Goal: Information Seeking & Learning: Learn about a topic

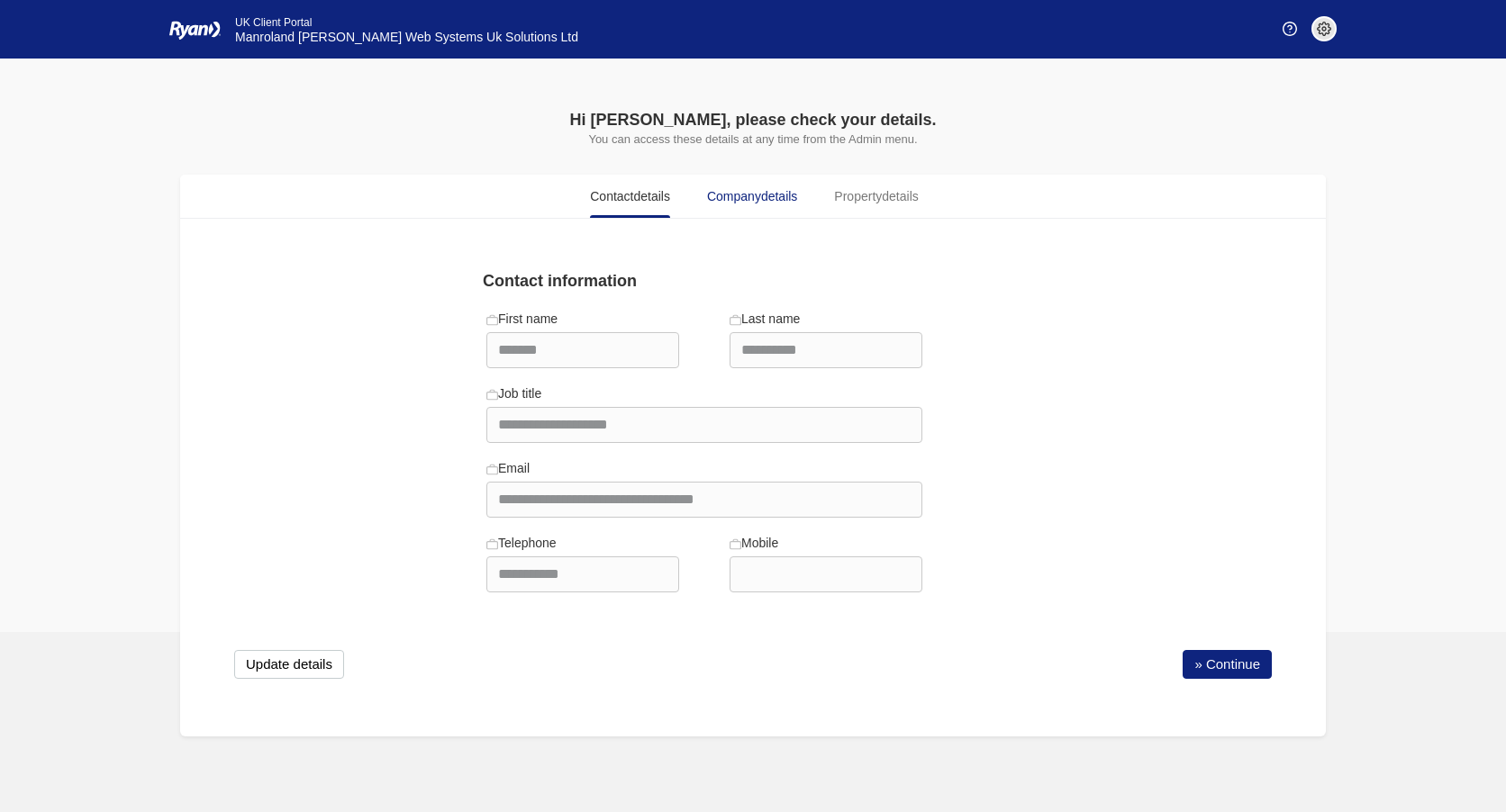
click at [763, 196] on span "details" at bounding box center [779, 197] width 36 height 14
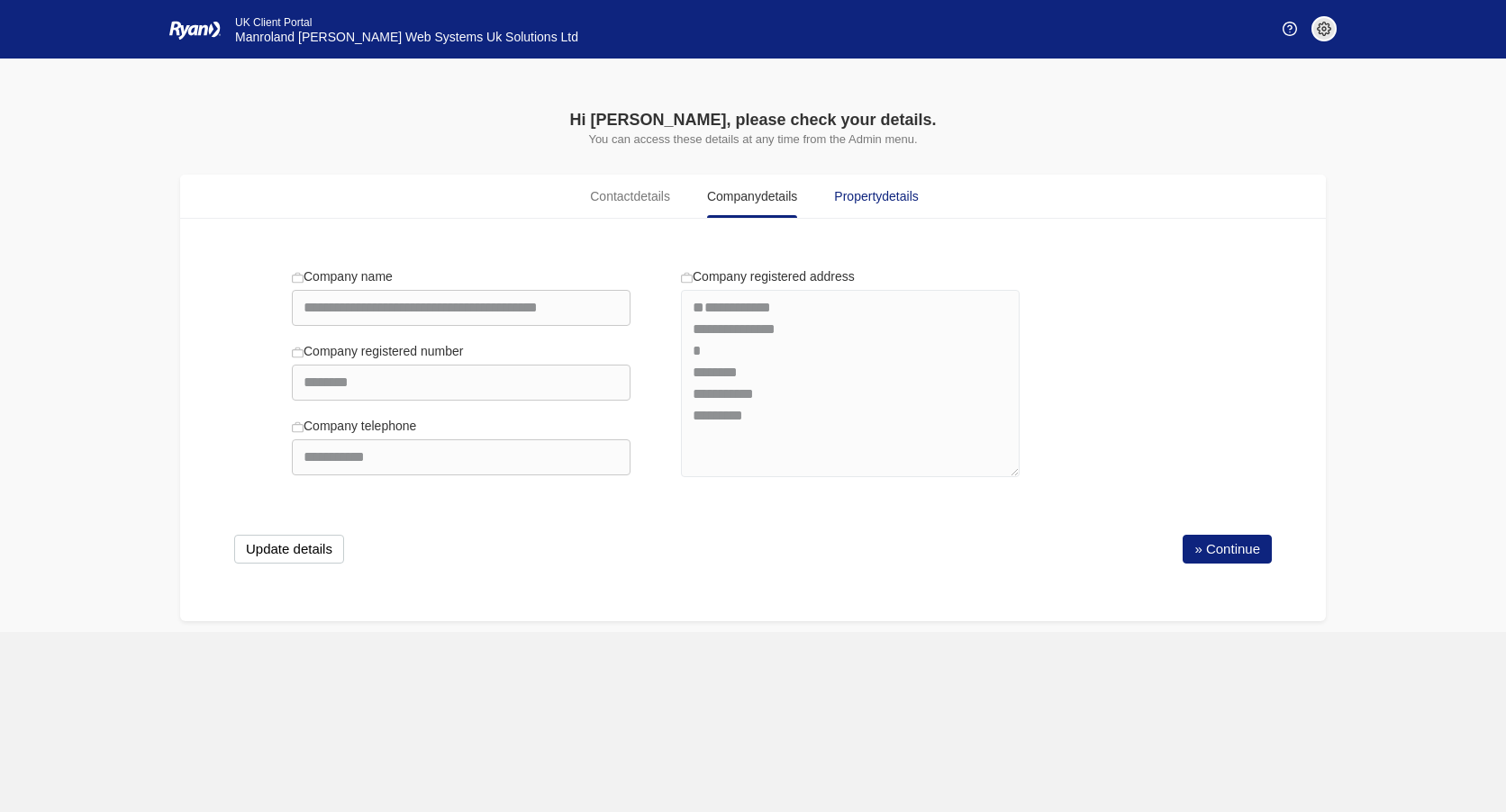
click at [882, 202] on span "Property details" at bounding box center [876, 197] width 84 height 19
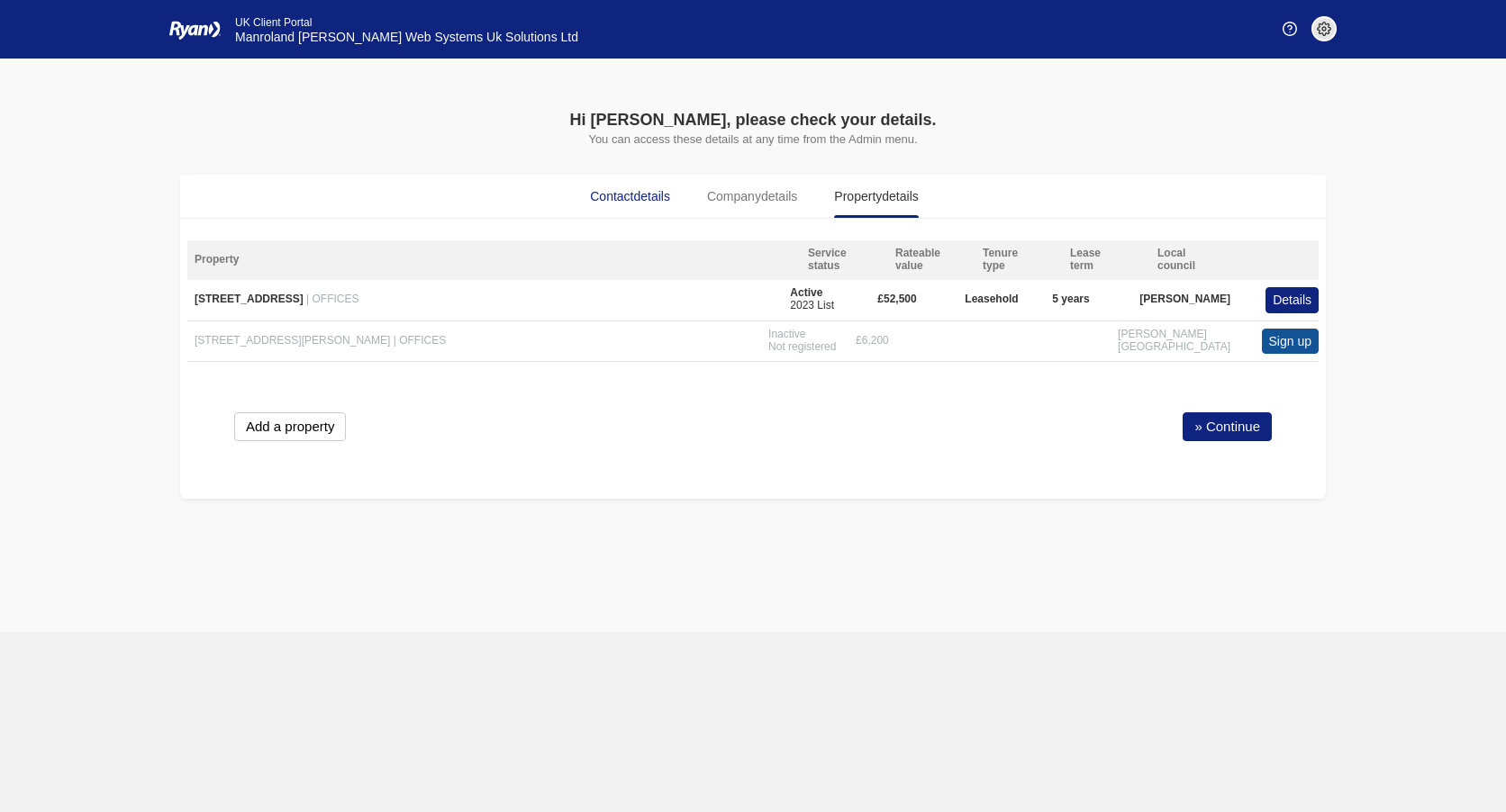
click at [624, 194] on span "Contact details" at bounding box center [630, 197] width 80 height 19
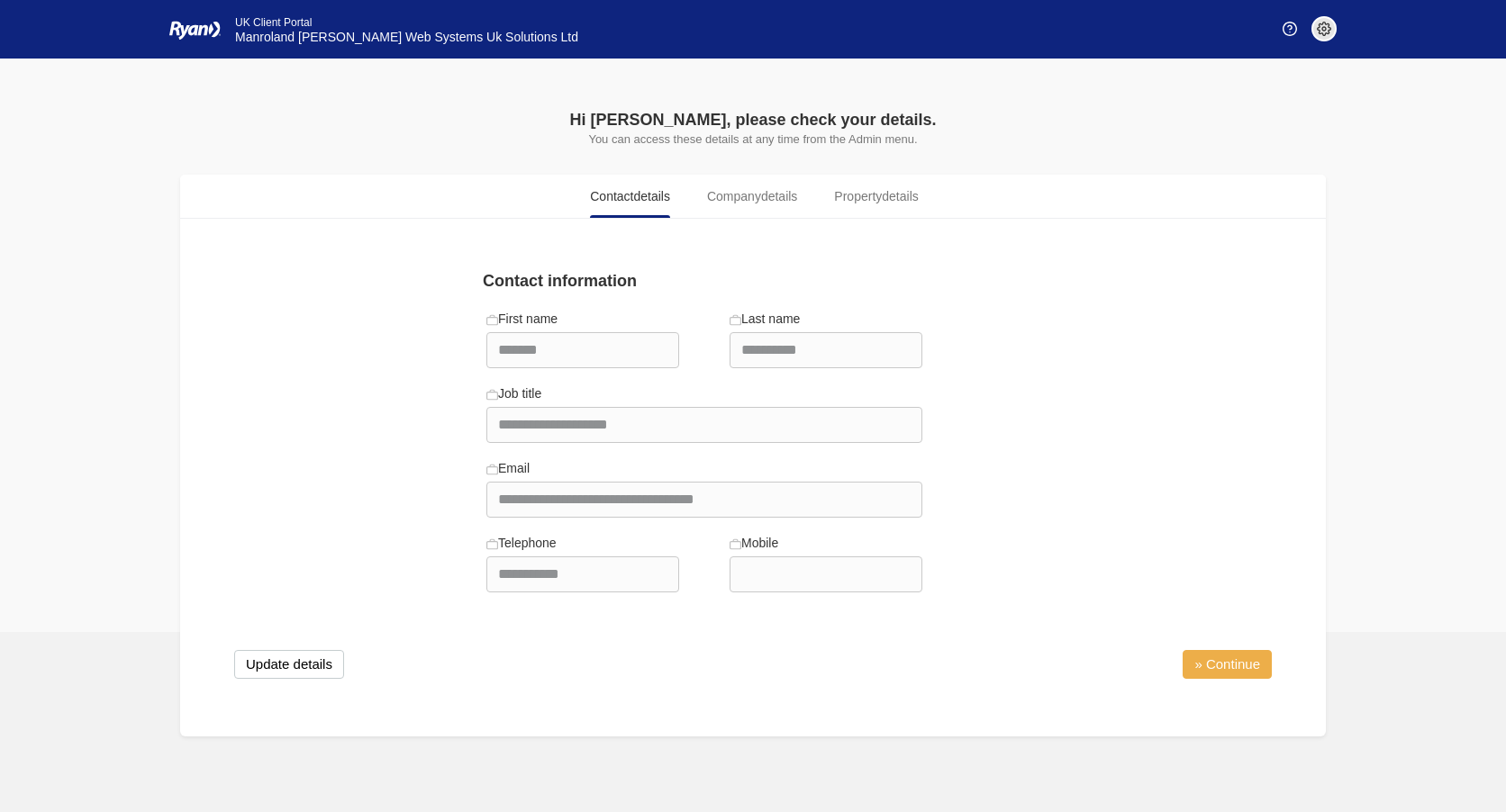
click at [1235, 665] on link "» Continue" at bounding box center [1227, 664] width 89 height 29
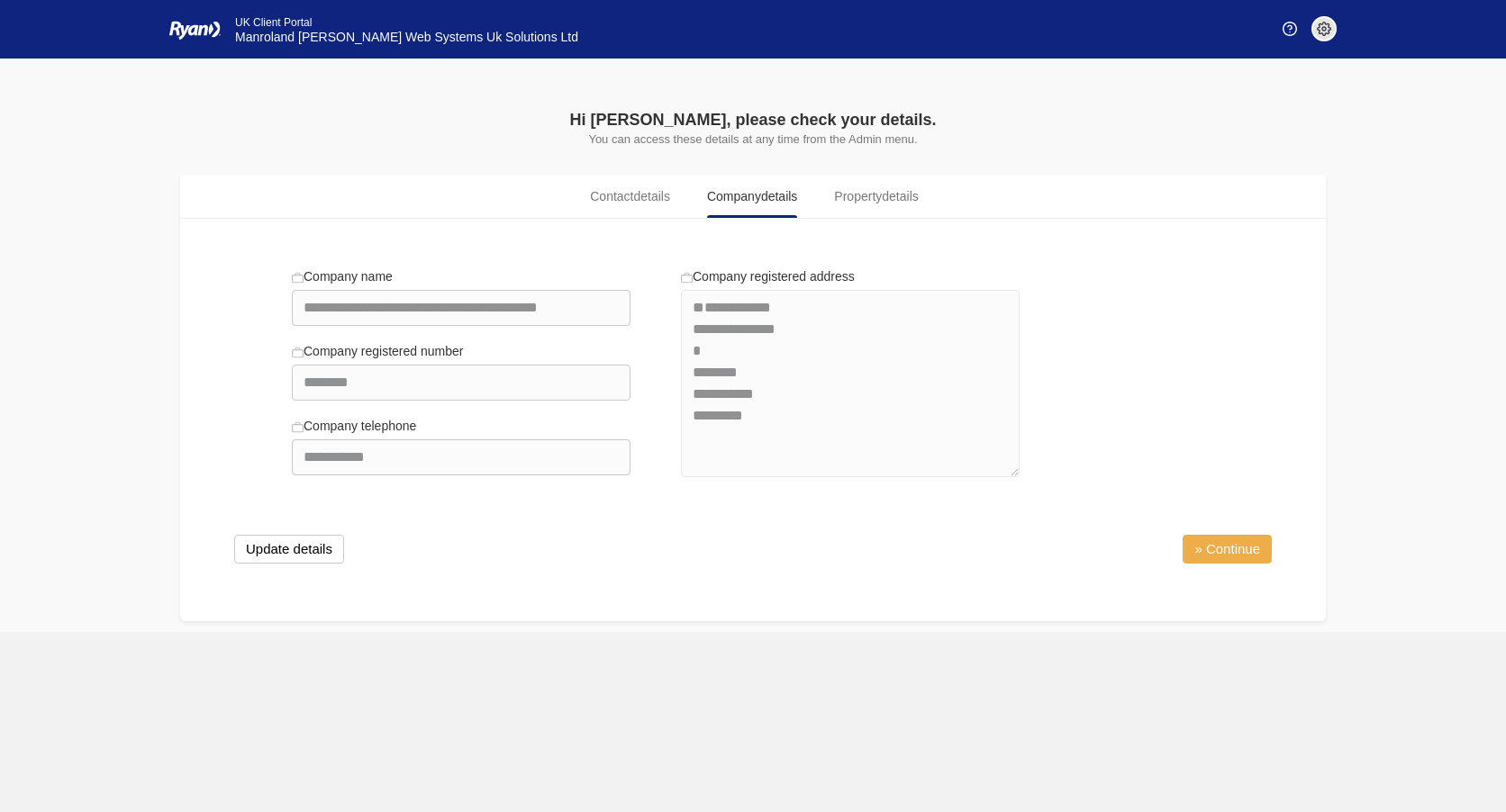
click at [1230, 557] on link "» Continue" at bounding box center [1227, 549] width 89 height 29
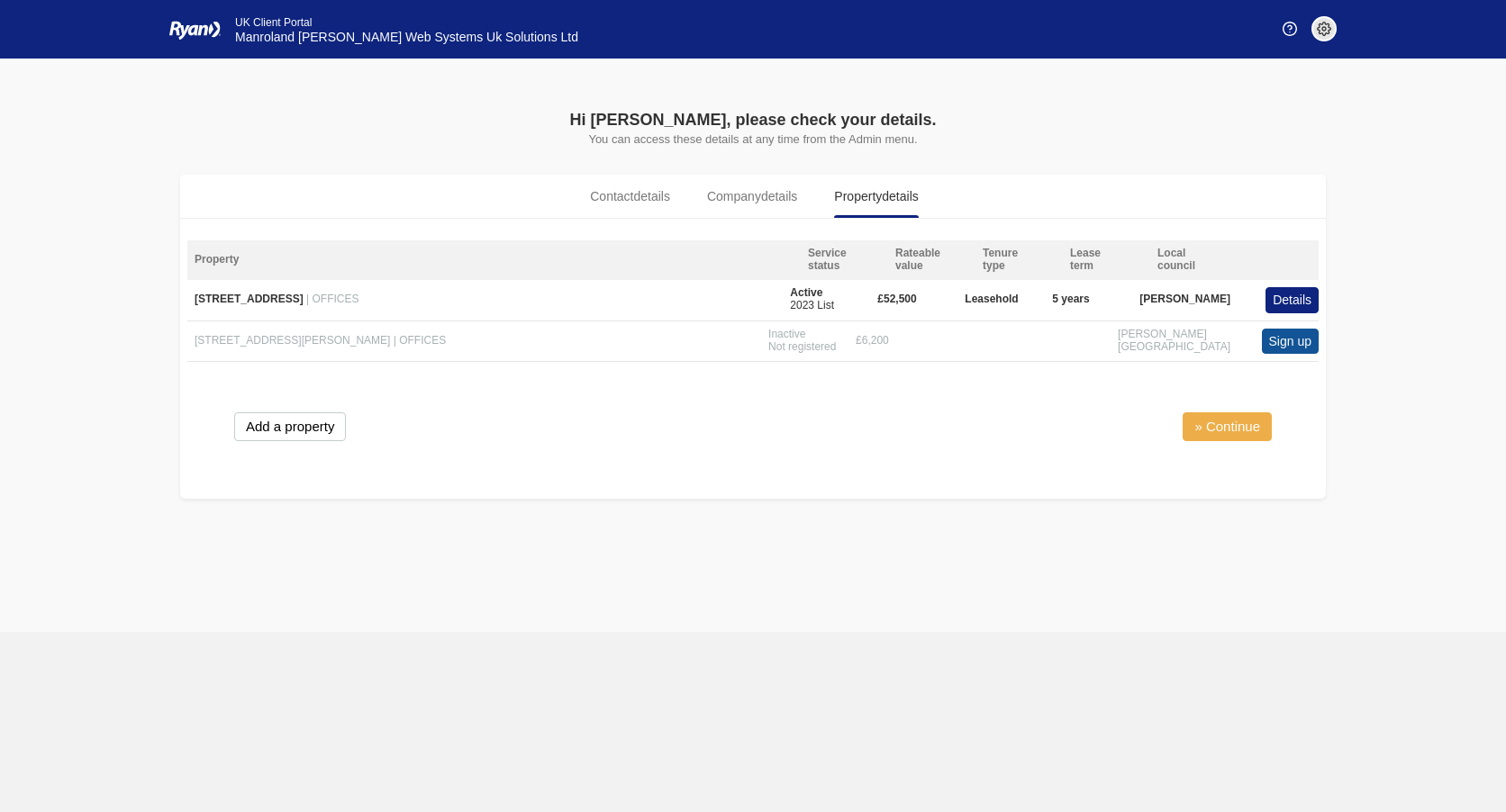
click at [1226, 429] on link "» Continue" at bounding box center [1227, 426] width 89 height 29
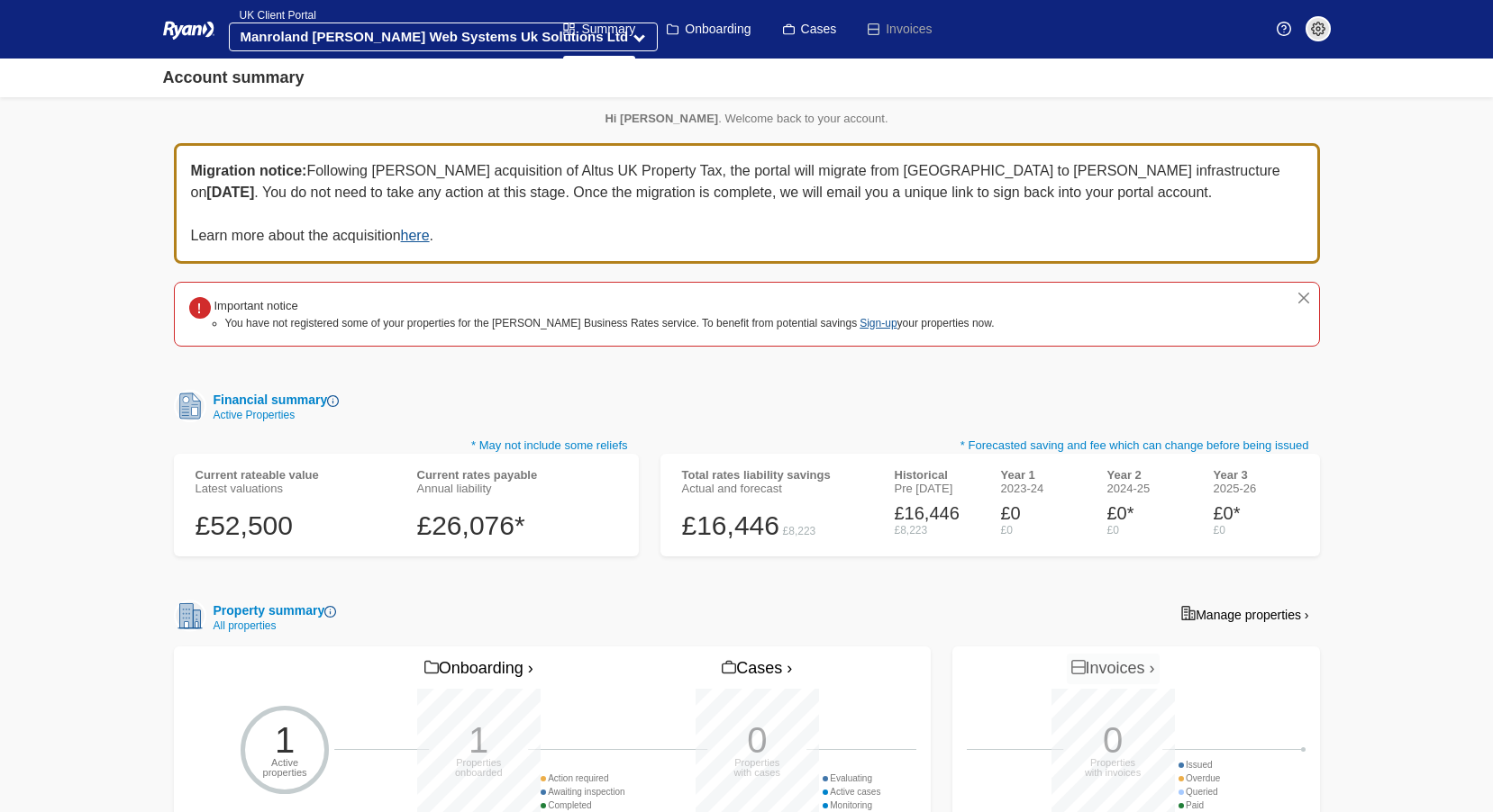
click at [512, 112] on p "Hi [PERSON_NAME] . Welcome back to your account." at bounding box center [746, 119] width 1146 height 14
click at [603, 25] on link "Summary" at bounding box center [599, 29] width 72 height 59
click at [799, 27] on link "Cases" at bounding box center [809, 29] width 54 height 59
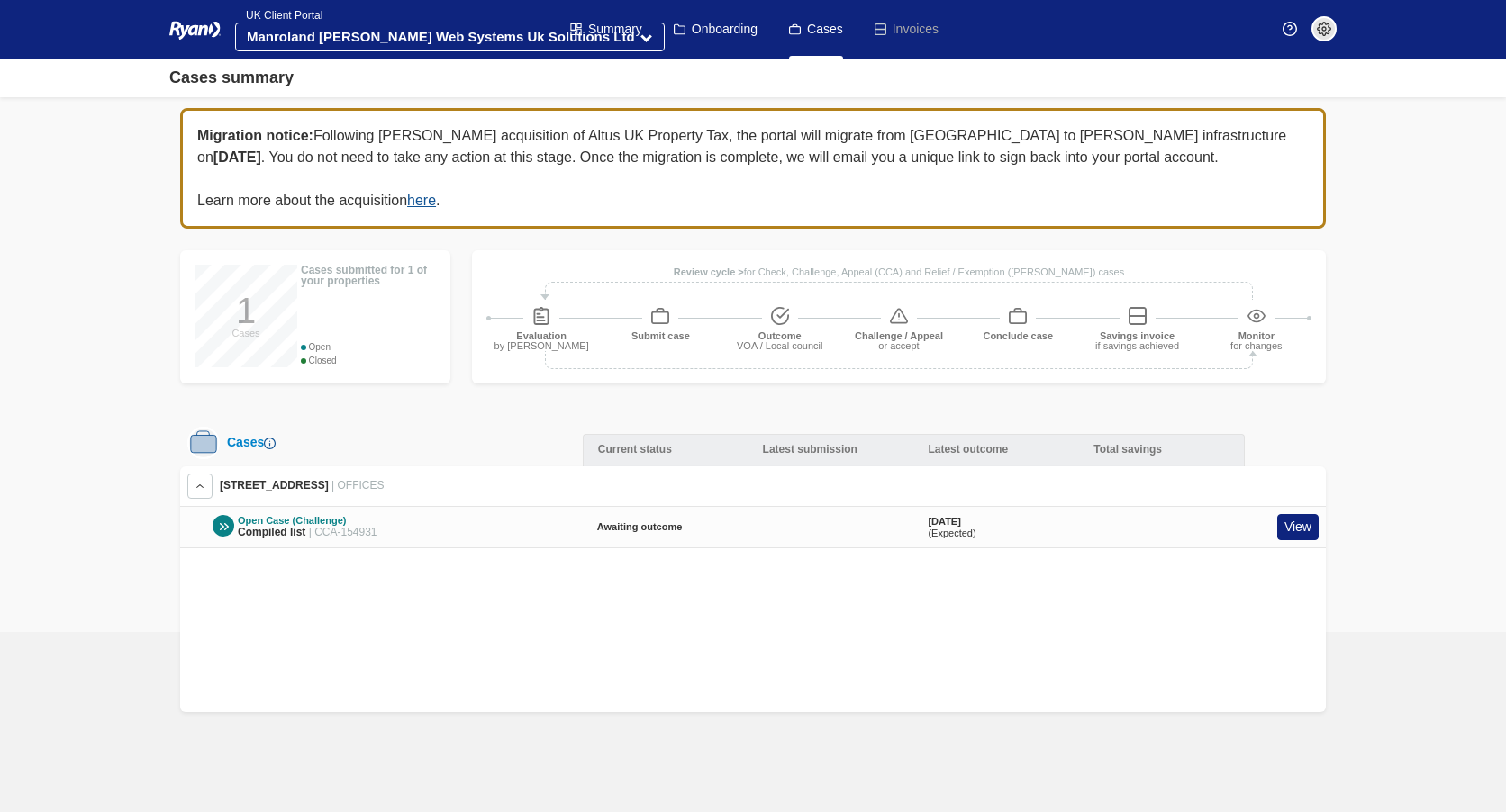
click at [1290, 27] on img at bounding box center [1289, 29] width 14 height 14
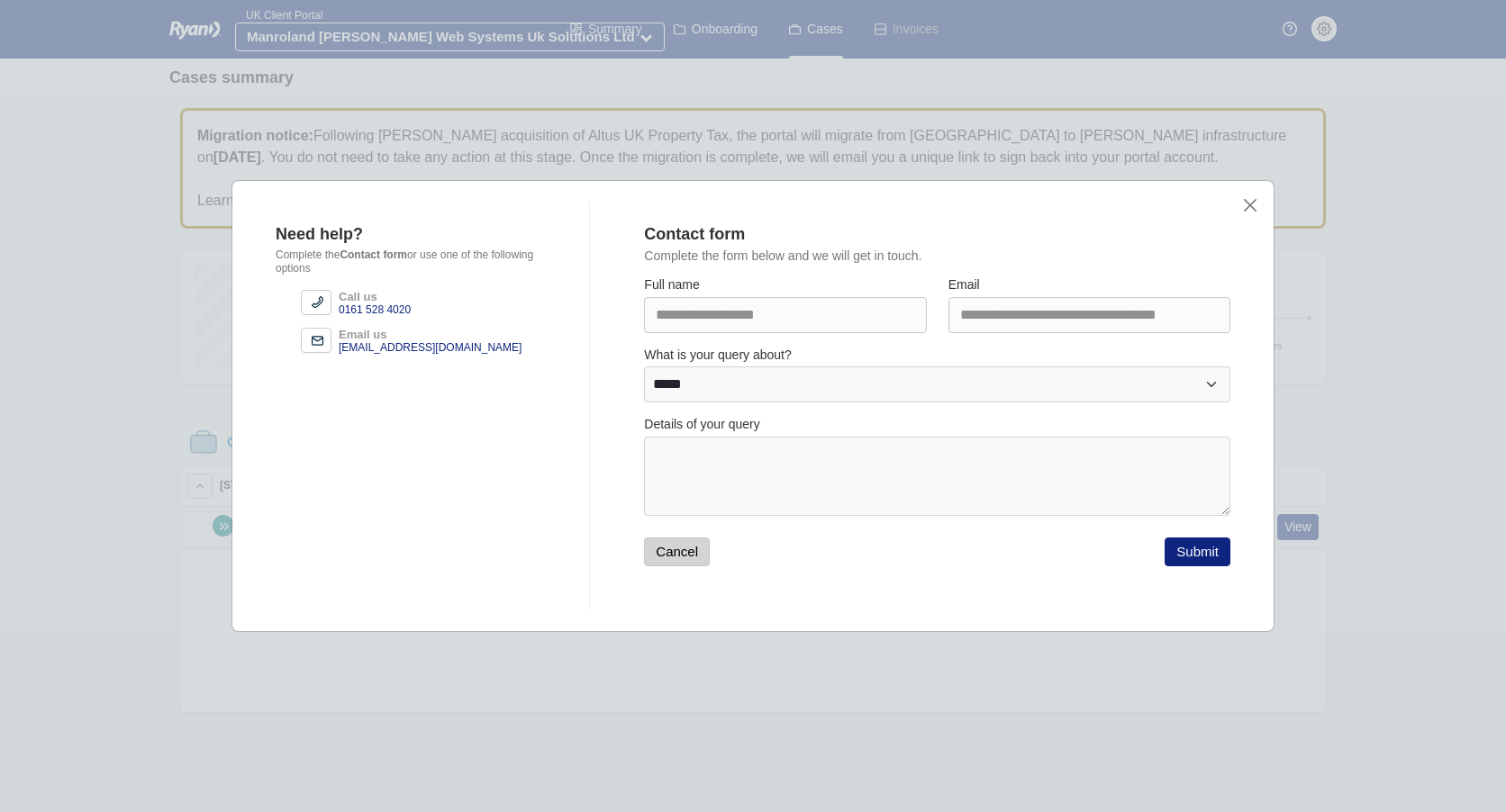
click at [675, 548] on button "Cancel" at bounding box center [677, 552] width 66 height 29
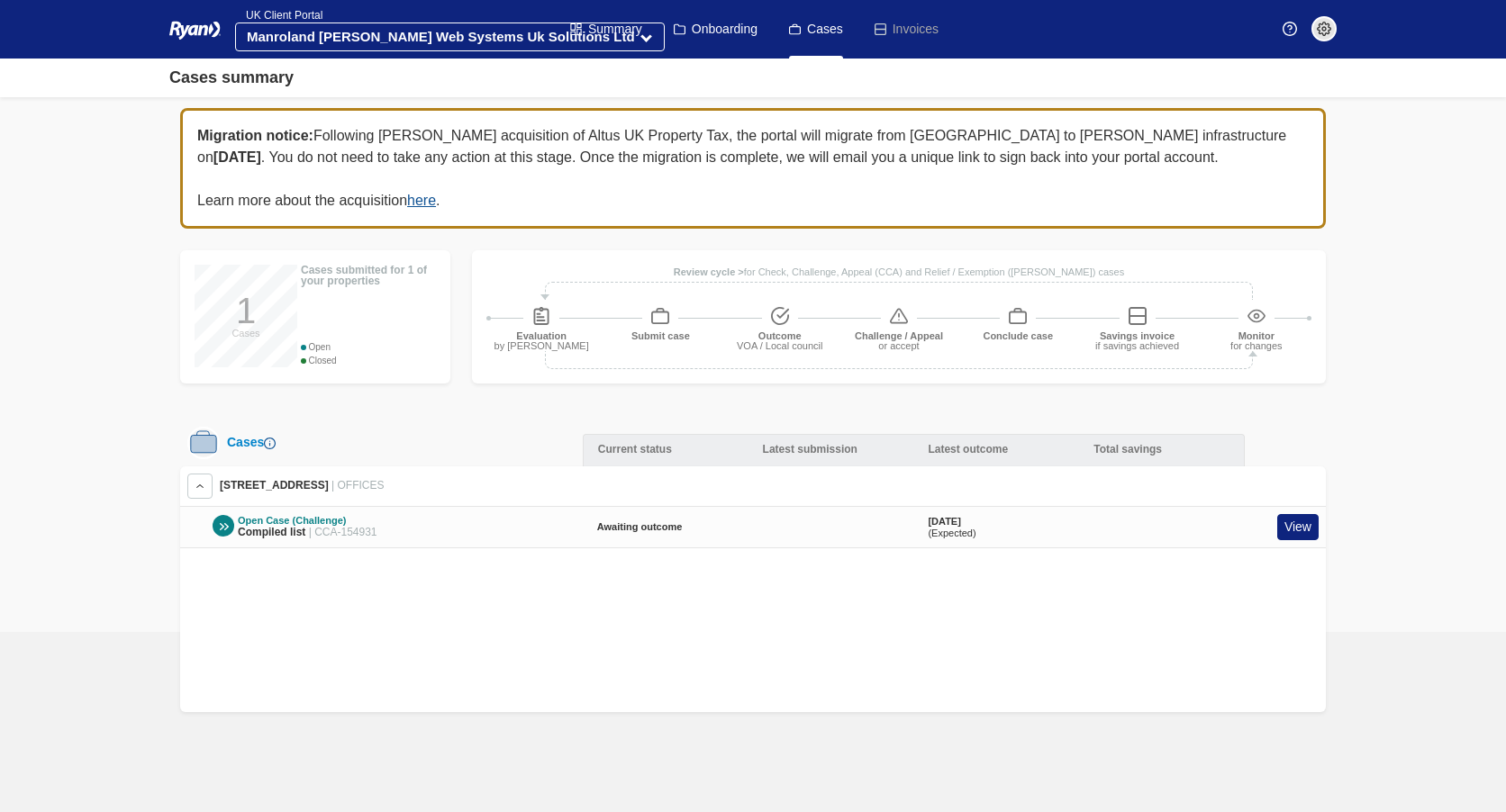
click at [188, 26] on img at bounding box center [195, 31] width 51 height 22
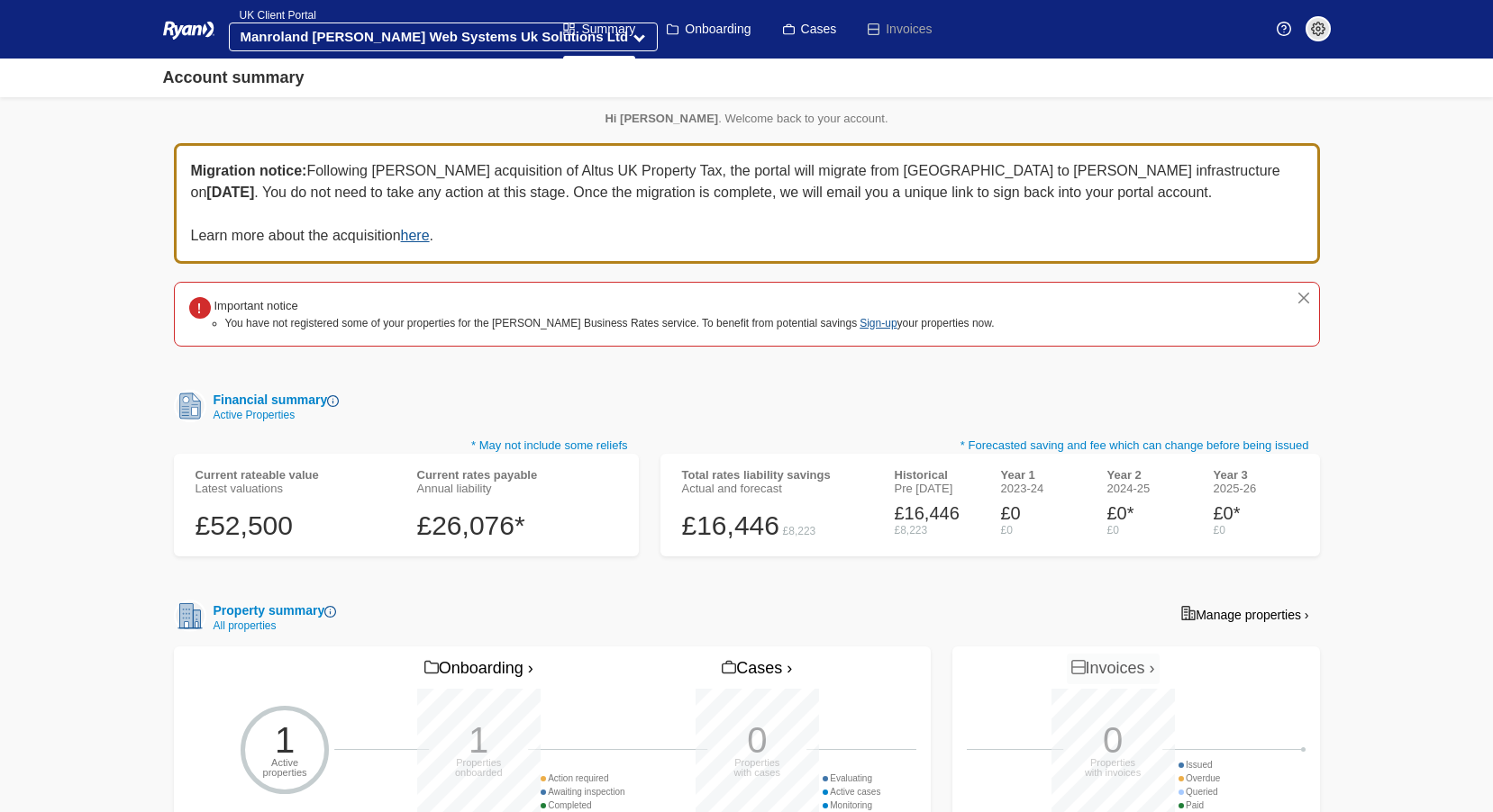
click at [1314, 31] on img at bounding box center [1317, 29] width 14 height 14
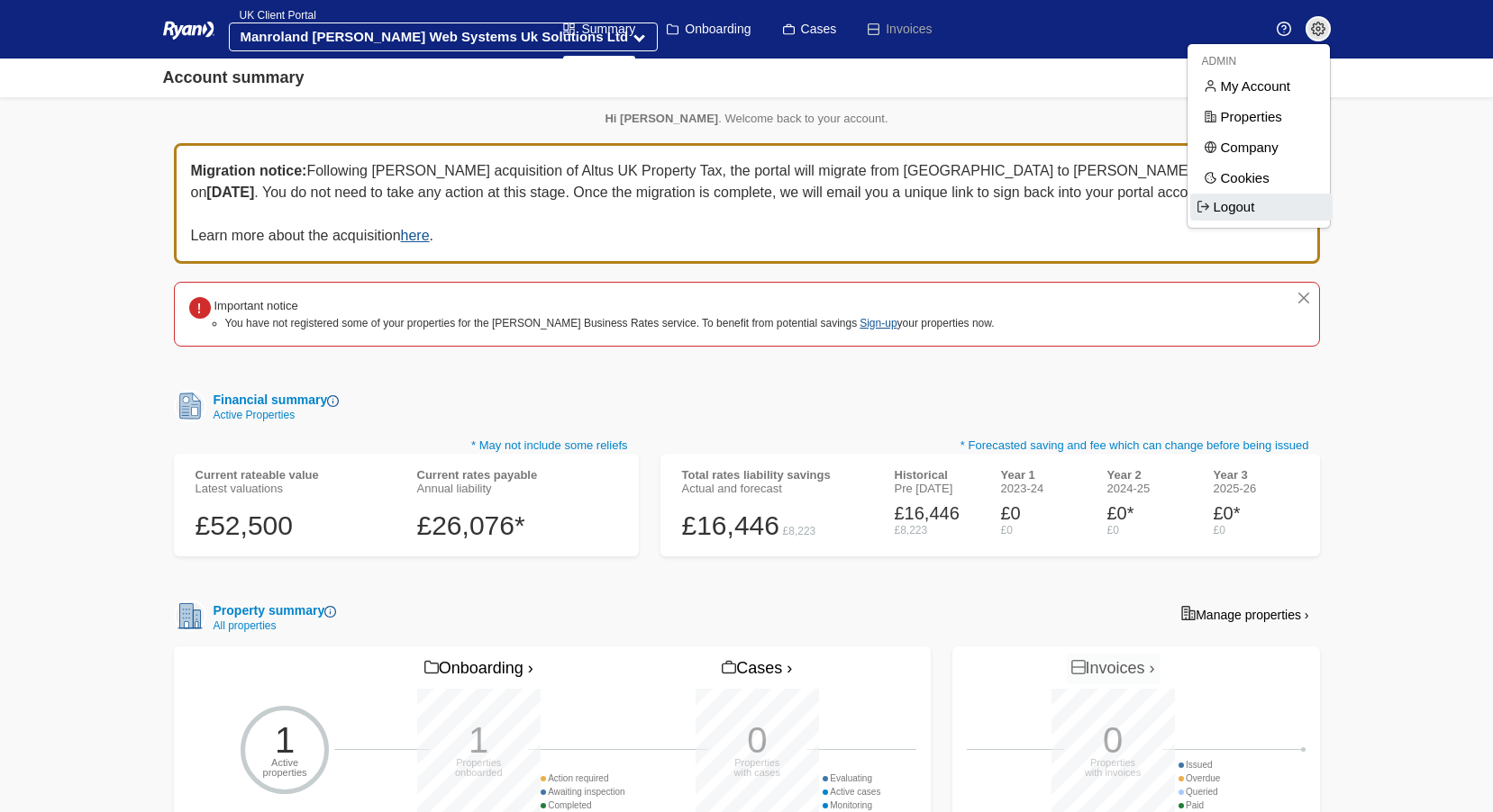
click at [1243, 210] on span "Logout" at bounding box center [1260, 206] width 143 height 27
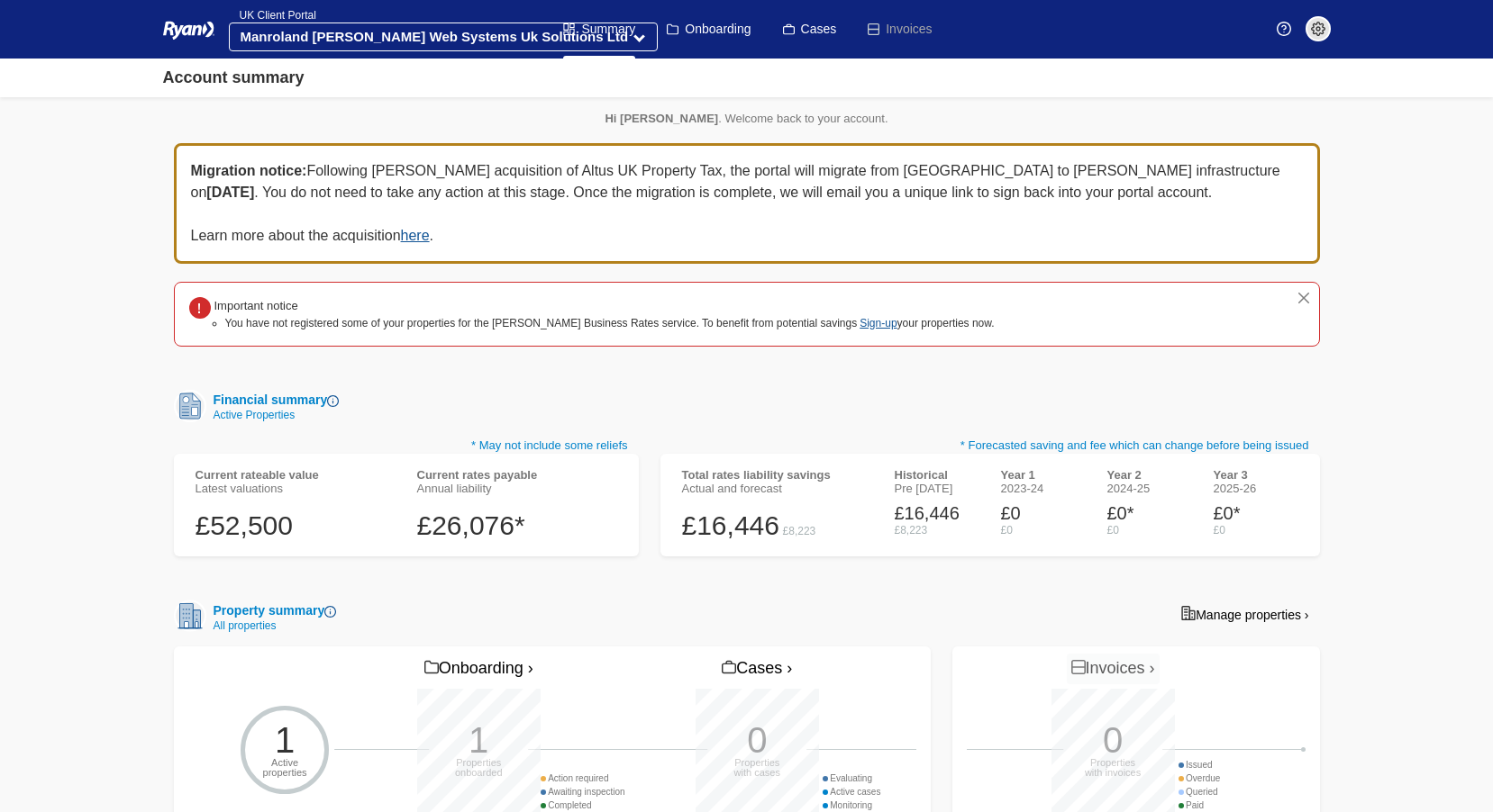
click at [555, 39] on ul "Summary Onboarding Cases Invoices" at bounding box center [746, 29] width 400 height 59
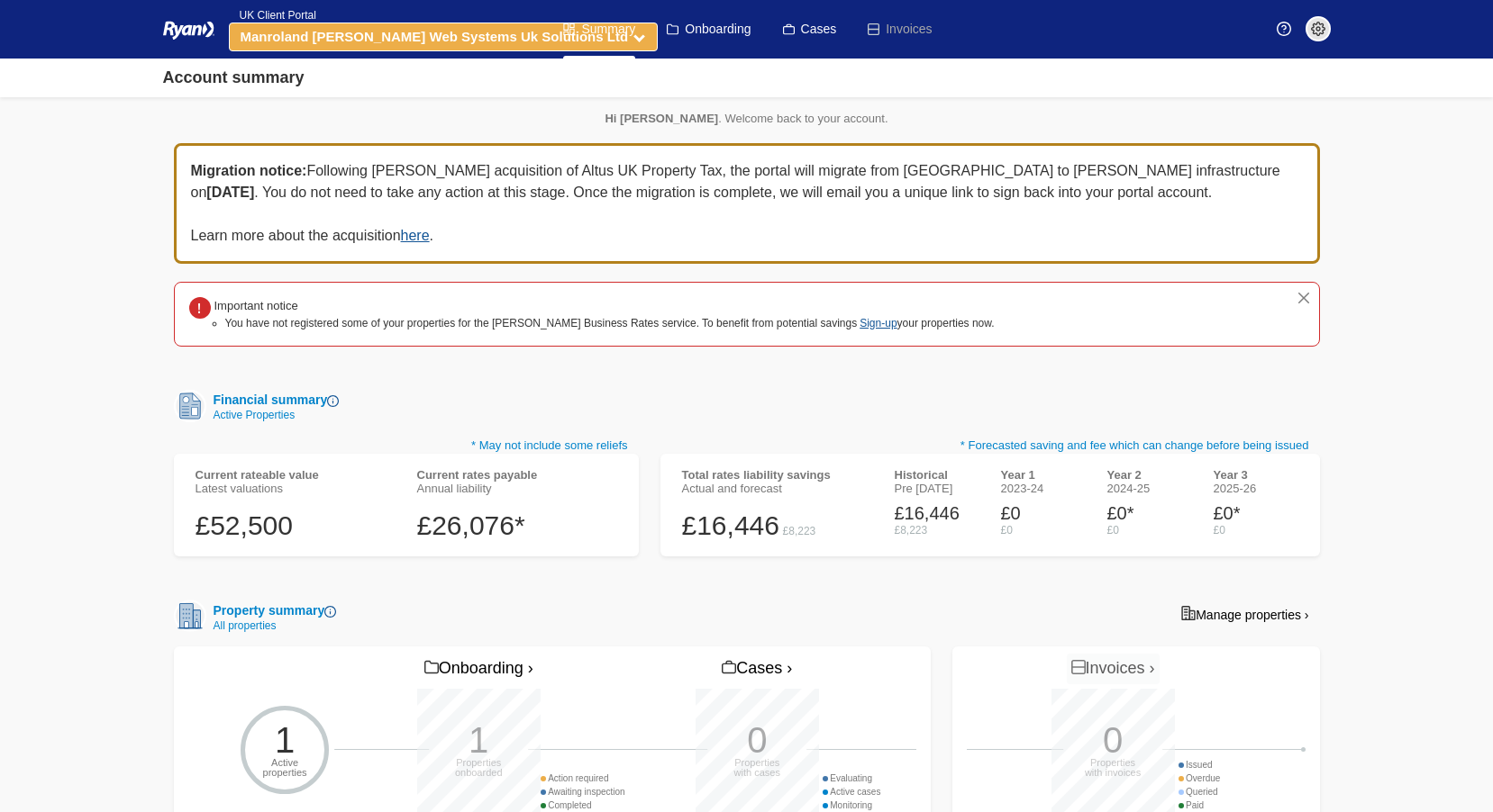
click at [536, 37] on strong "Manroland [PERSON_NAME] Web Systems Uk Solutions Ltd" at bounding box center [434, 36] width 388 height 15
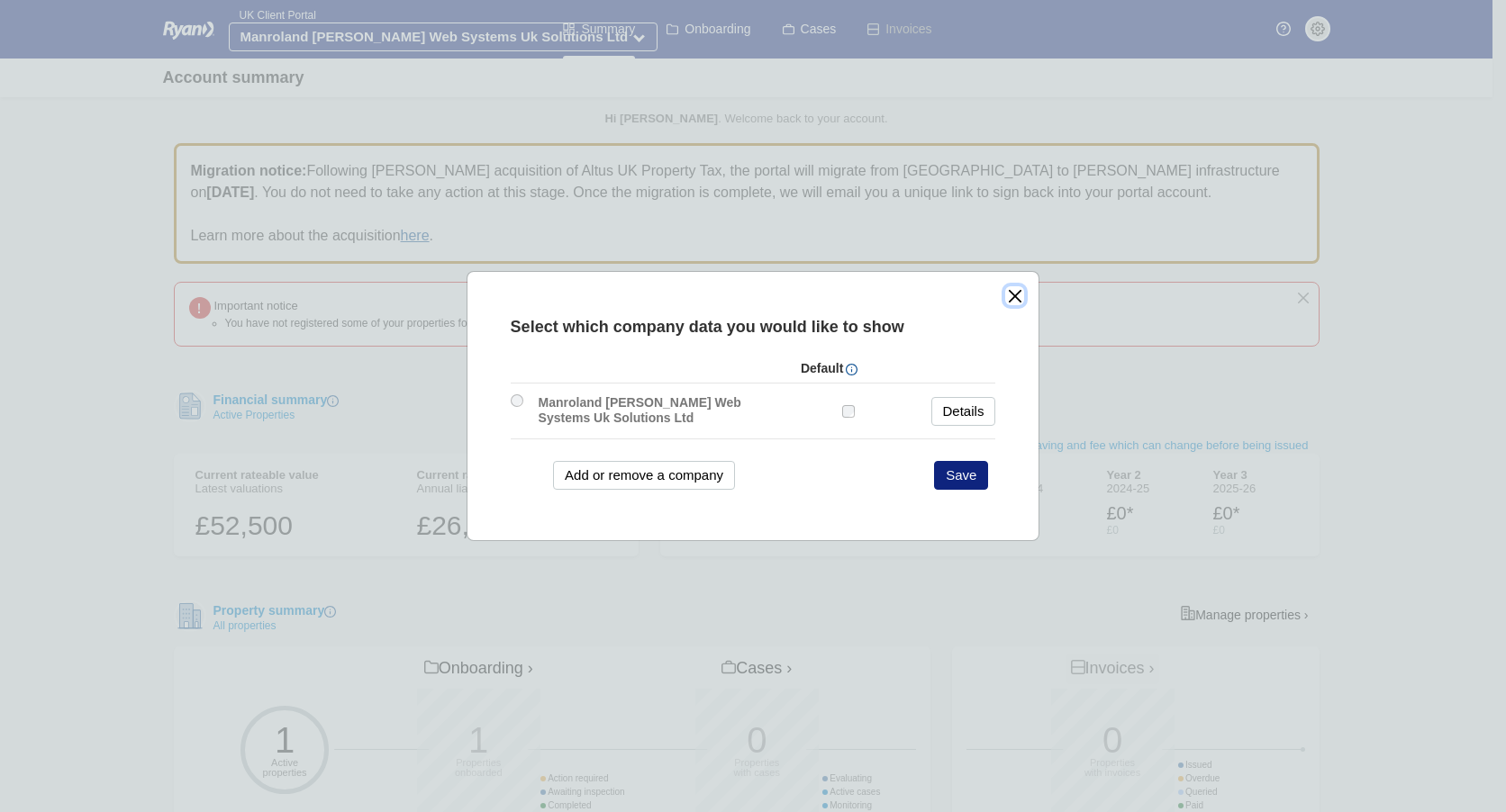
click at [1005, 293] on button "close" at bounding box center [1014, 295] width 19 height 19
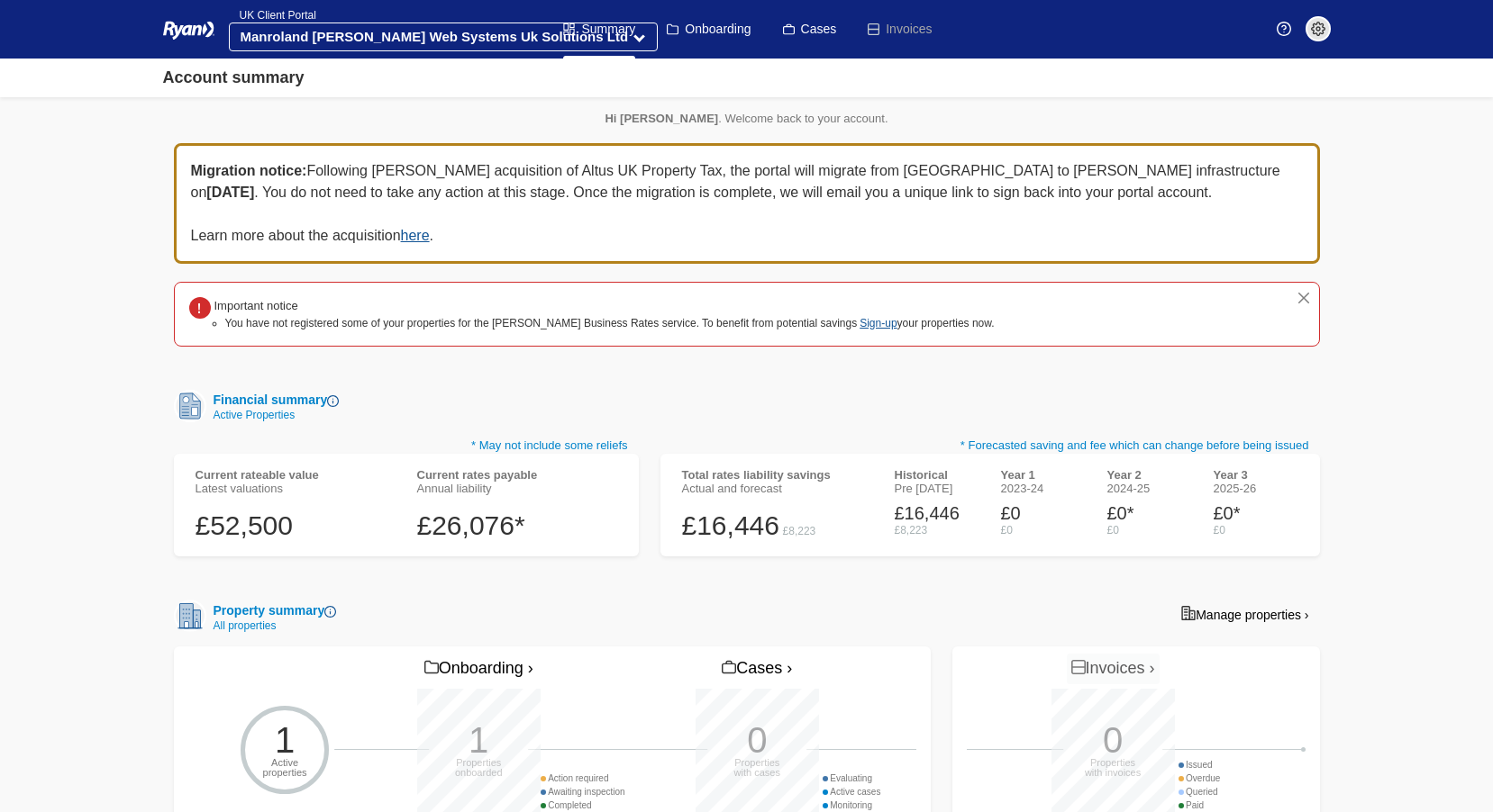
click at [1314, 37] on span at bounding box center [1317, 28] width 25 height 25
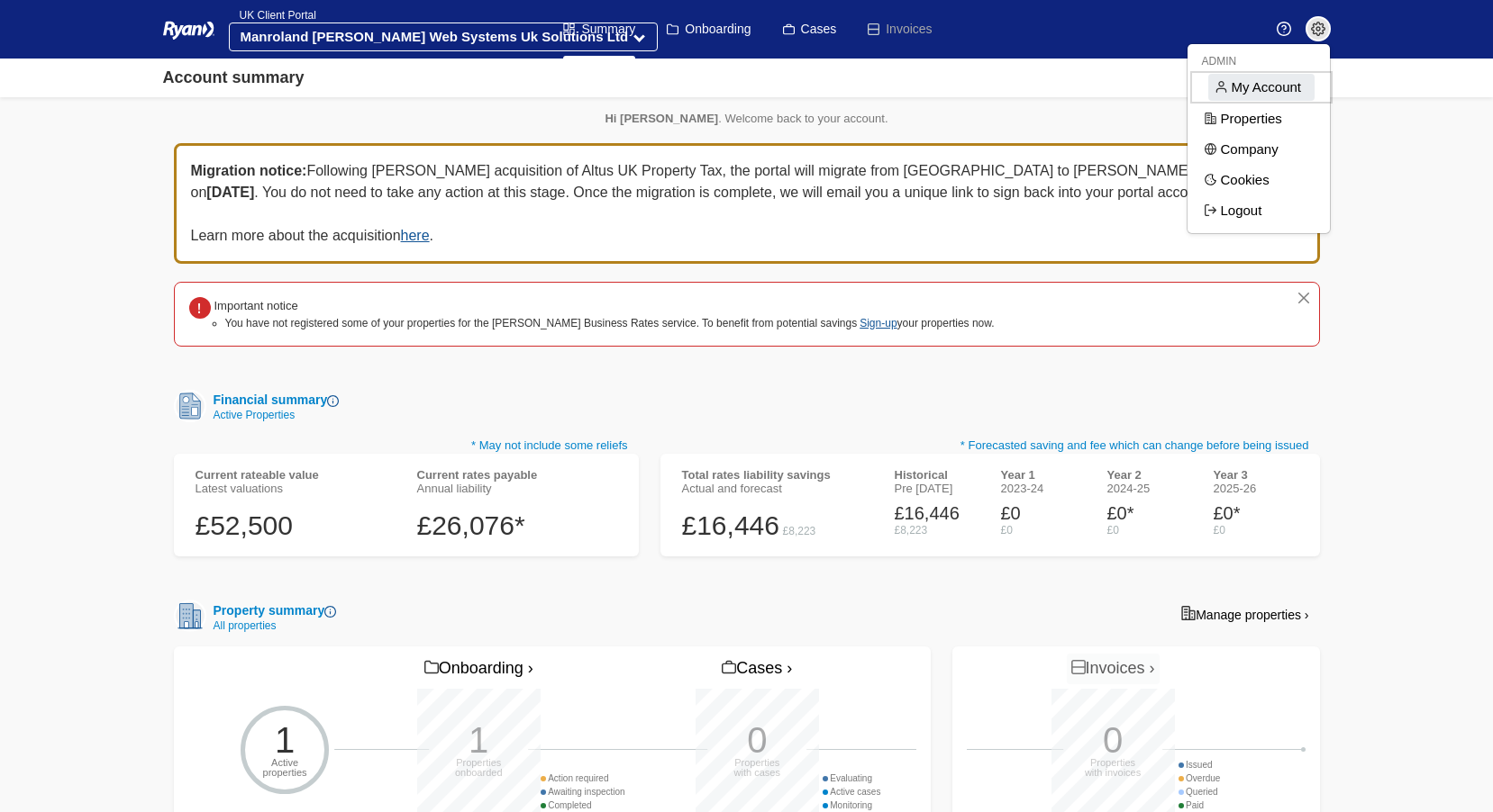
click at [1266, 86] on span "My Account" at bounding box center [1260, 87] width 107 height 27
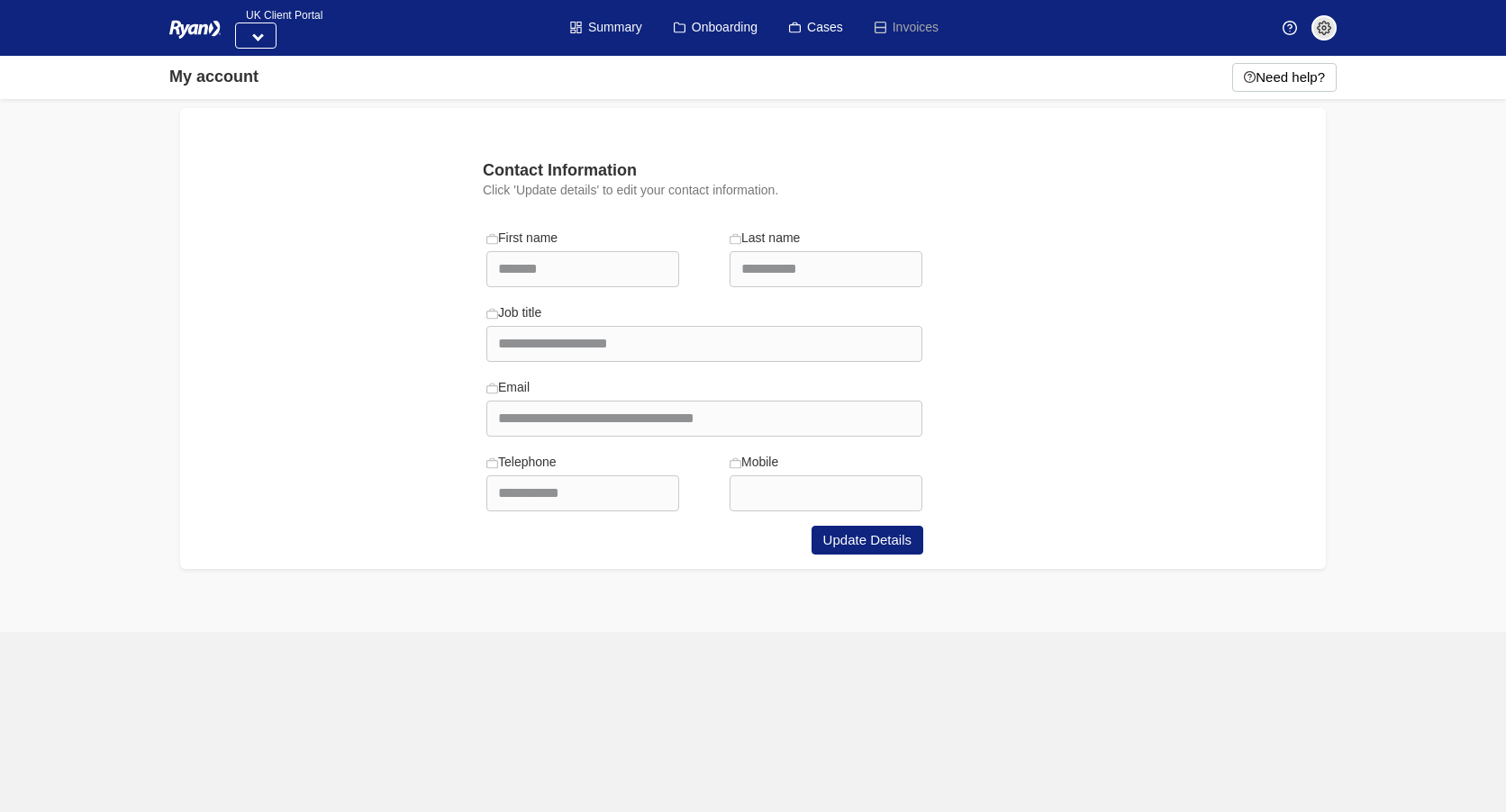
click at [1321, 32] on img at bounding box center [1324, 28] width 14 height 14
click at [929, 173] on div "Contact Information" at bounding box center [705, 171] width 465 height 24
click at [1325, 34] on img at bounding box center [1324, 28] width 14 height 14
click at [1264, 116] on span "Properties" at bounding box center [1267, 117] width 107 height 27
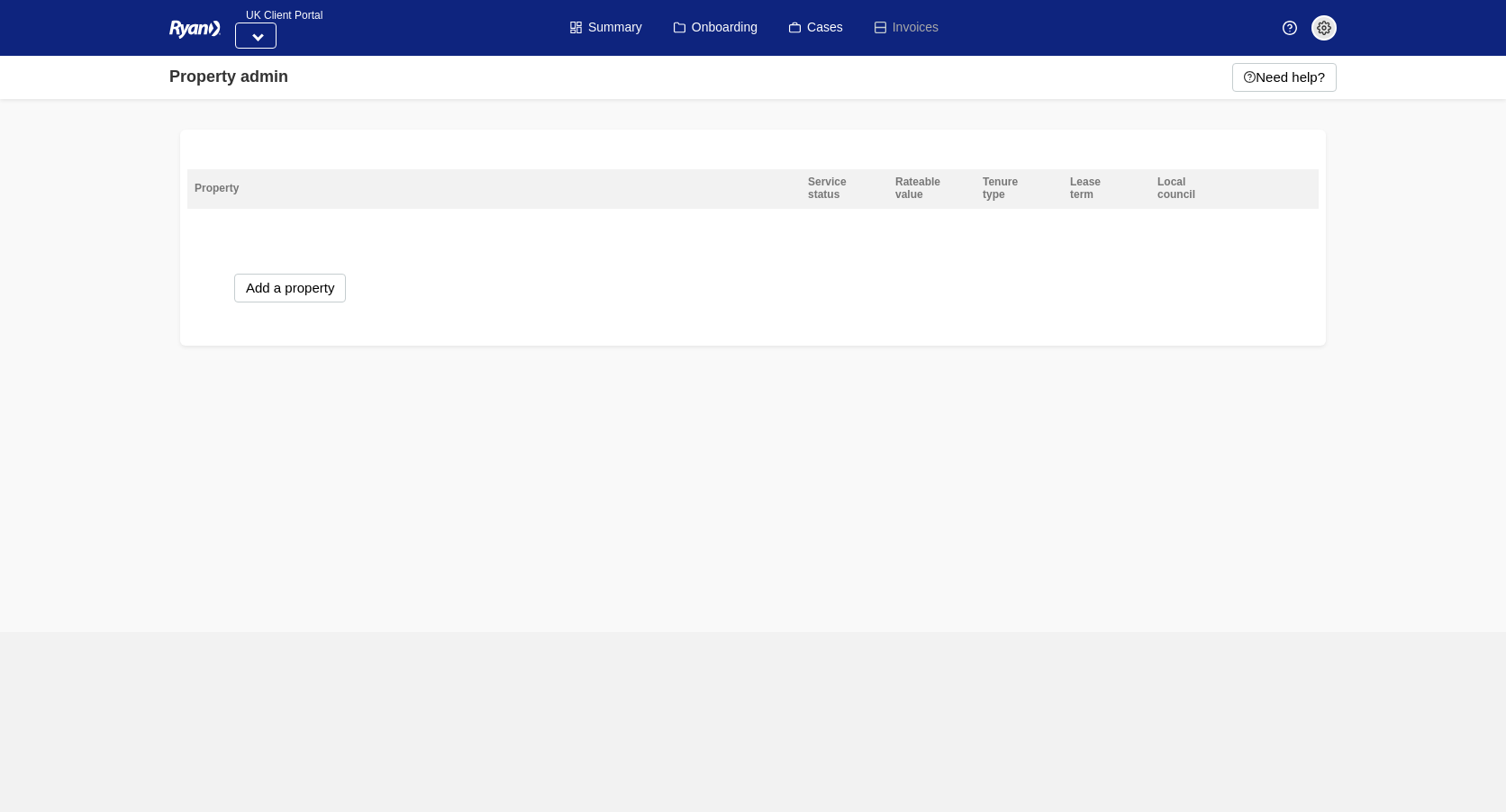
click at [1321, 30] on img at bounding box center [1324, 28] width 14 height 14
click at [1258, 137] on span "Company" at bounding box center [1267, 145] width 143 height 27
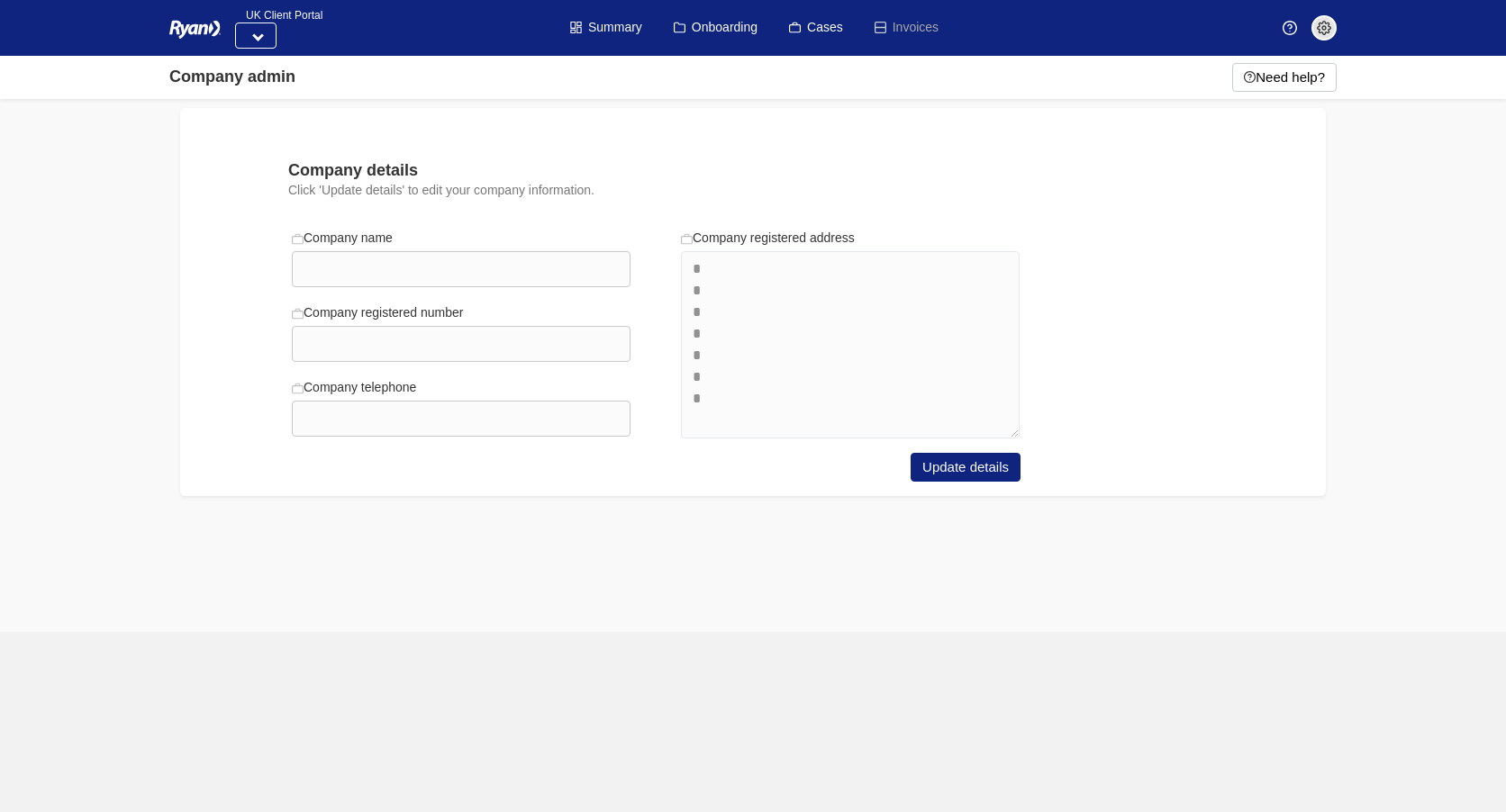
click at [1326, 31] on img at bounding box center [1324, 28] width 14 height 14
click at [984, 192] on div "Company details Click 'Update details' to edit your company information." at bounding box center [753, 186] width 1168 height 54
click at [268, 35] on button at bounding box center [256, 36] width 42 height 26
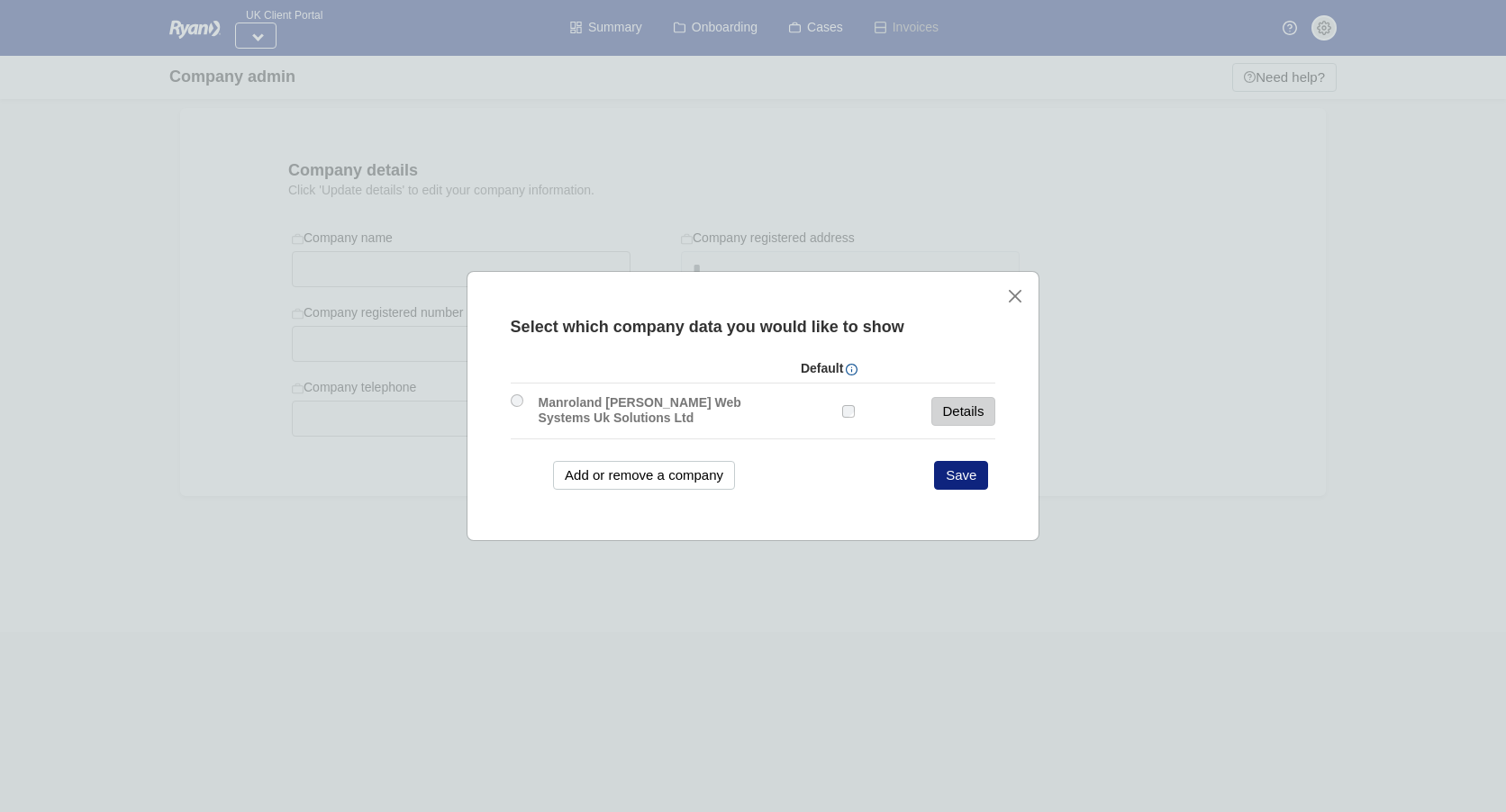
click at [931, 419] on link "Details" at bounding box center [963, 411] width 65 height 29
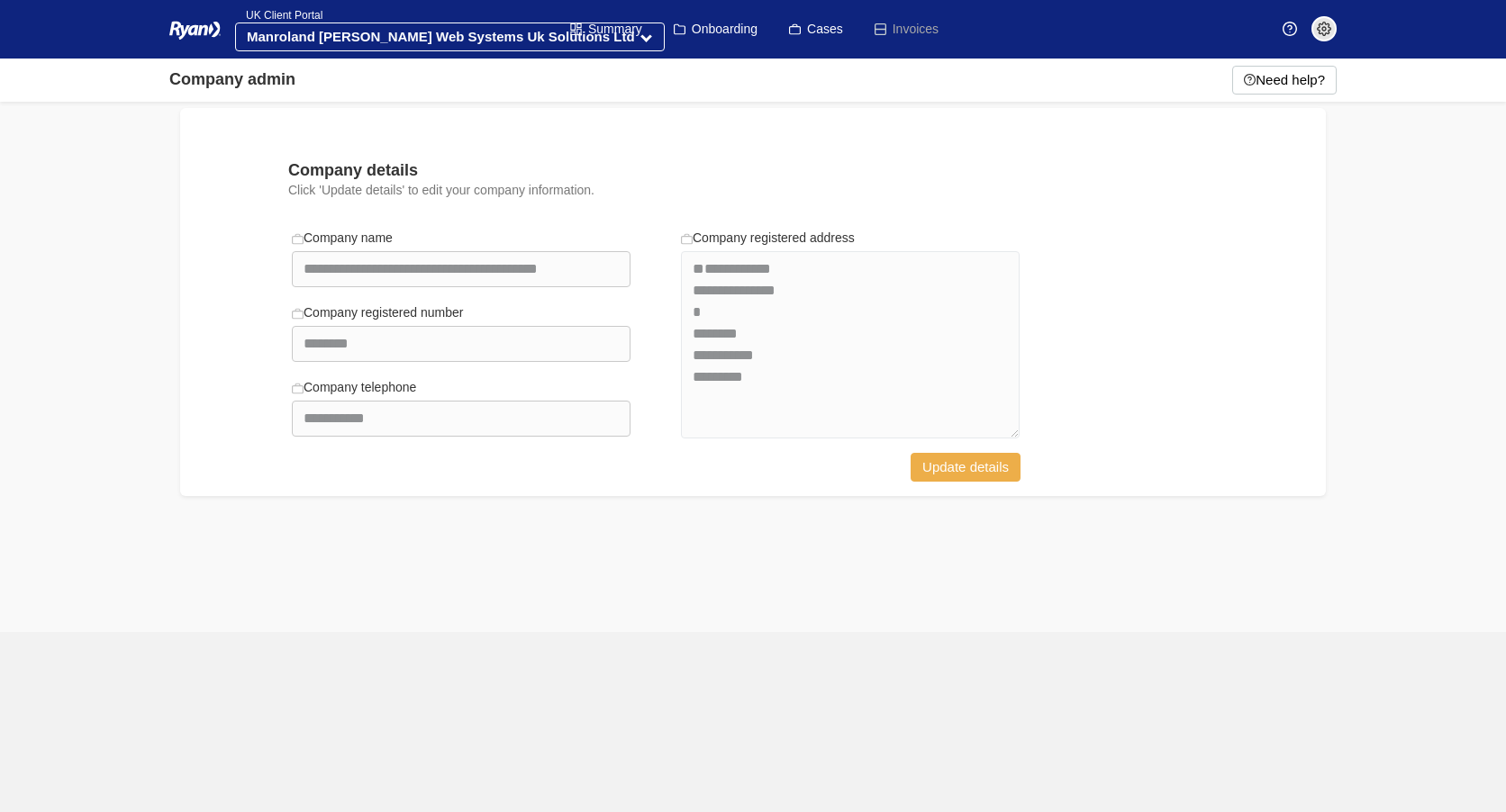
click at [985, 471] on button "Update details" at bounding box center [966, 467] width 110 height 29
select select "**********"
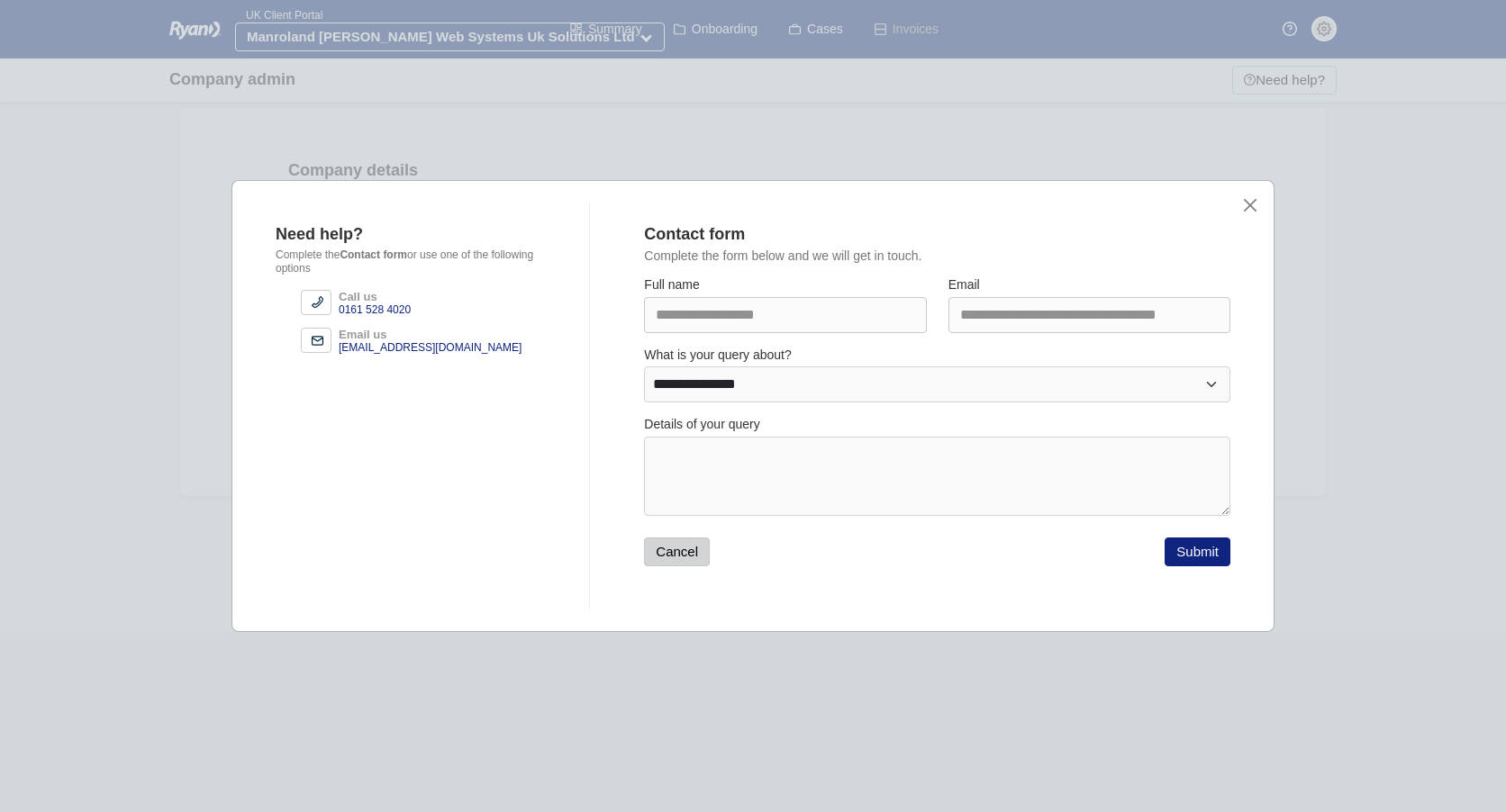
click at [688, 557] on button "Cancel" at bounding box center [677, 552] width 66 height 29
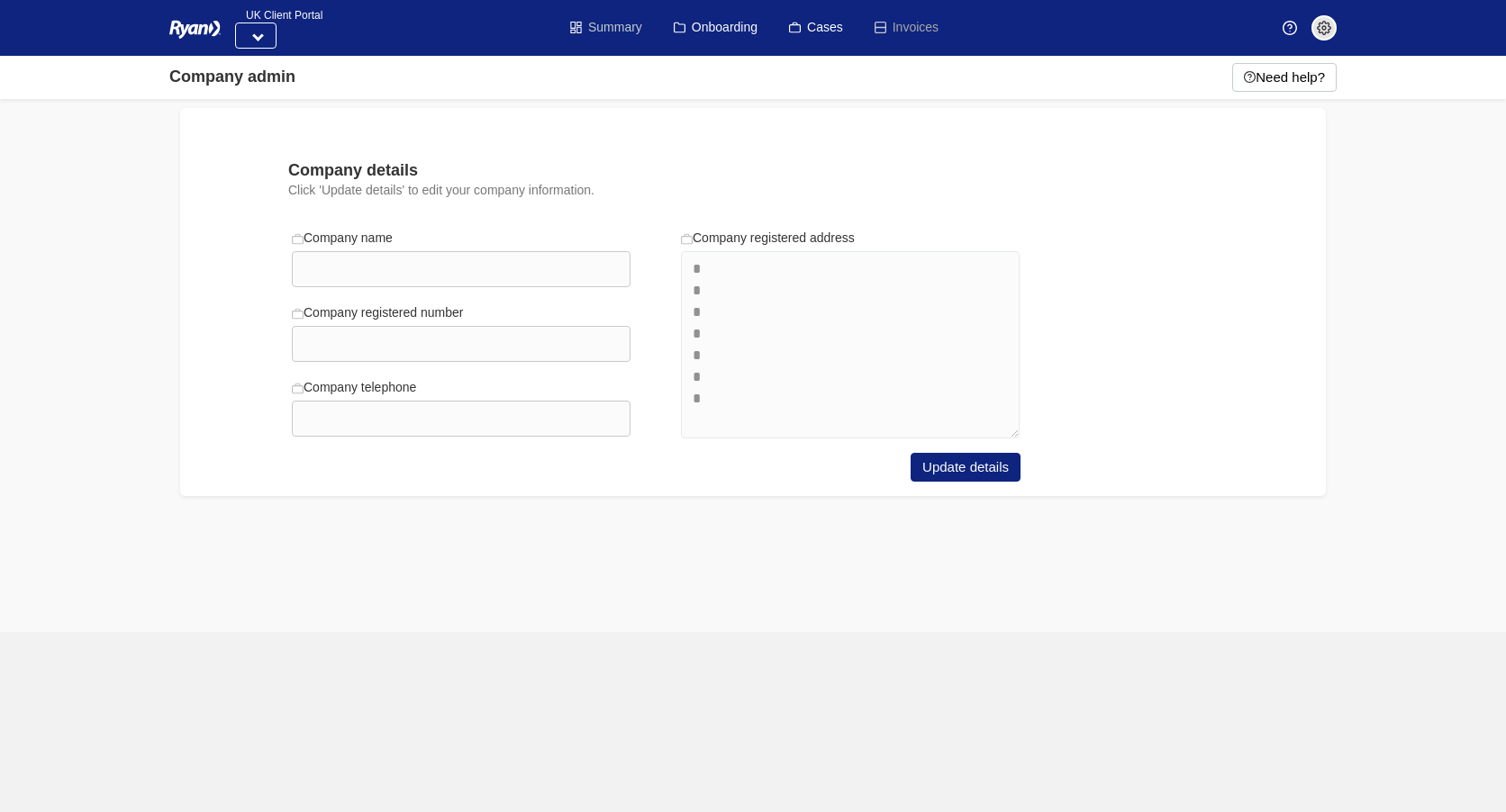
click at [612, 32] on link "Summary" at bounding box center [606, 28] width 72 height 56
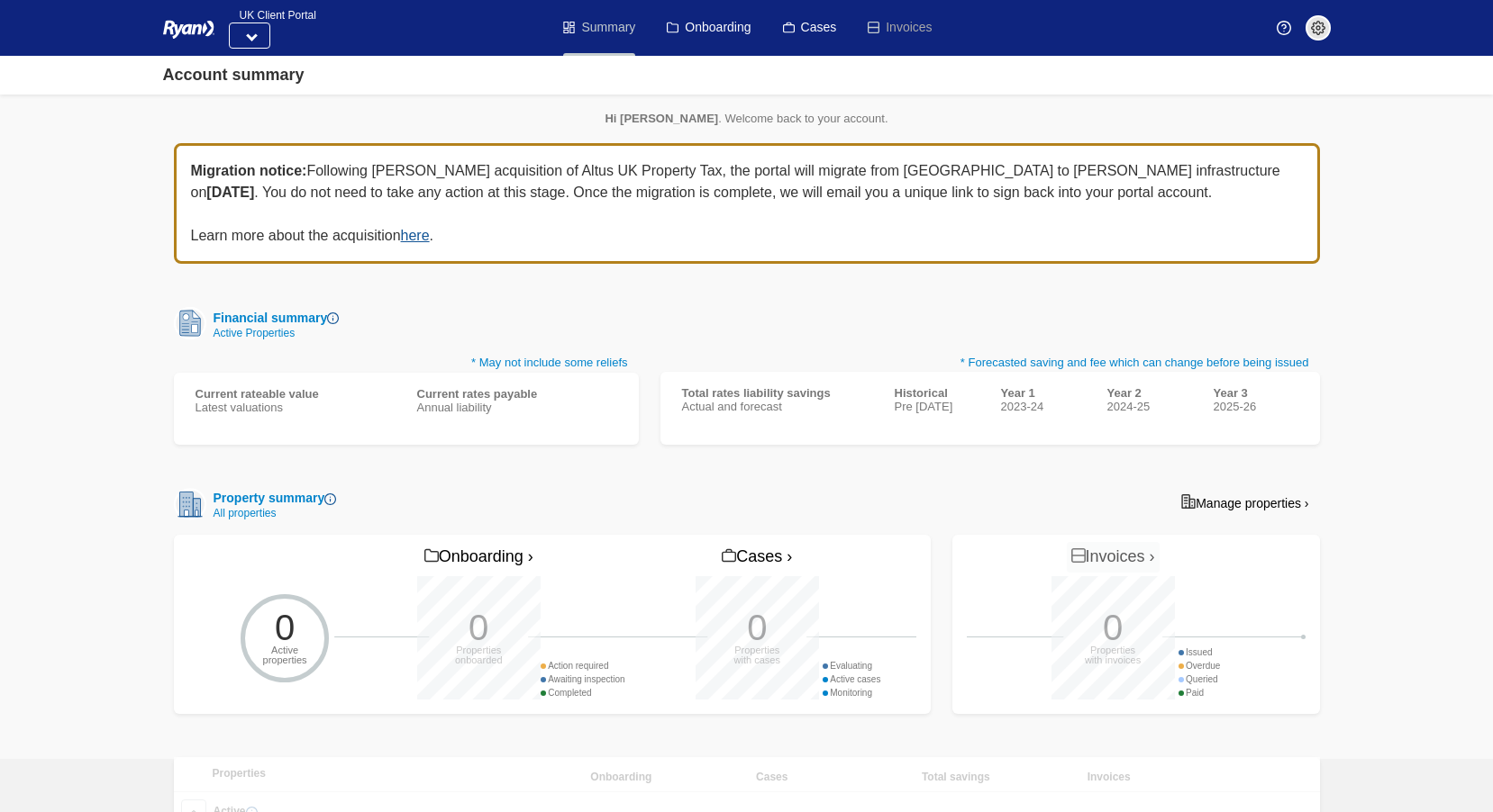
click at [588, 28] on link "Summary" at bounding box center [599, 28] width 72 height 56
click at [250, 32] on icon at bounding box center [251, 36] width 12 height 12
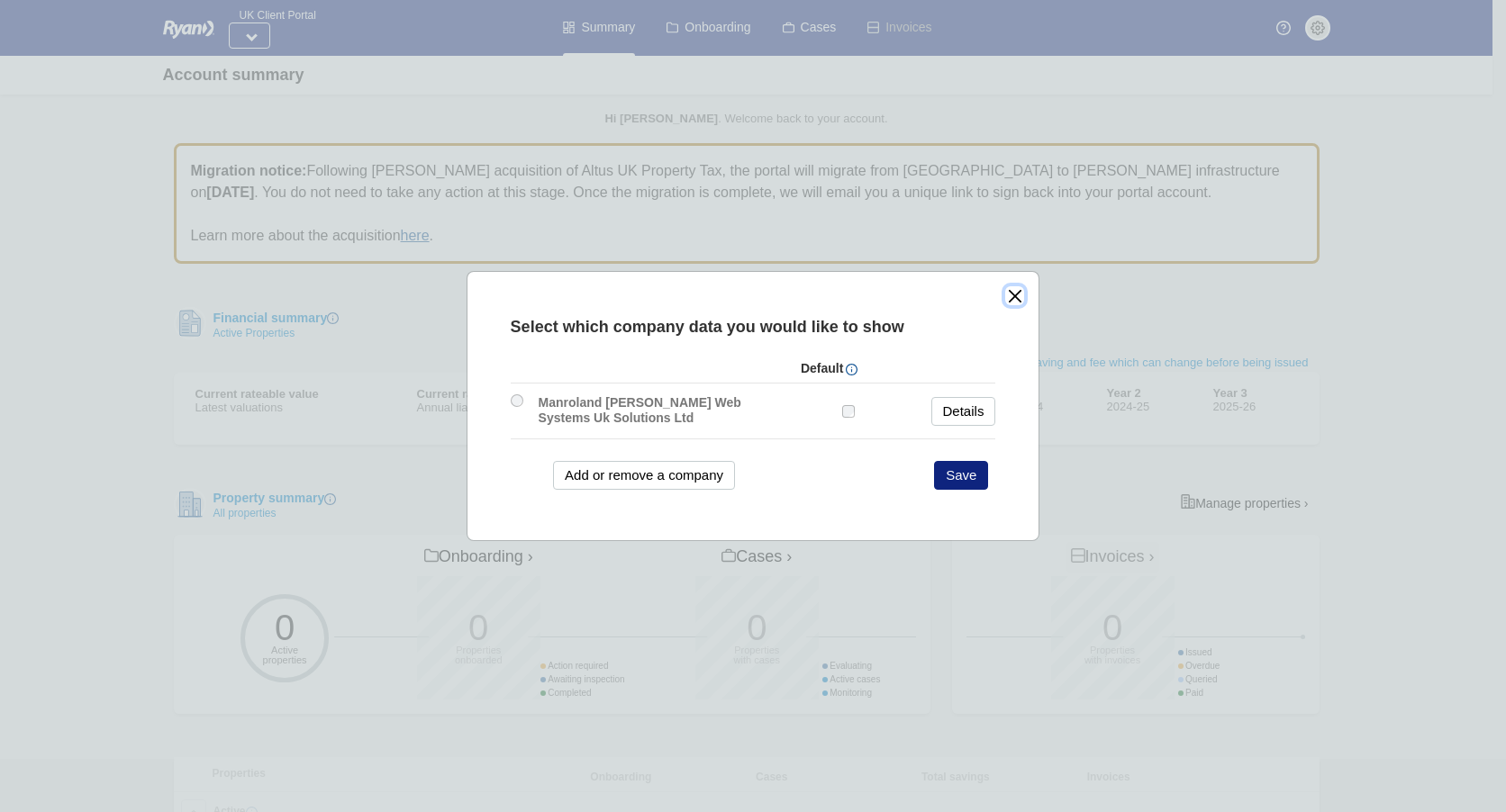
click at [1005, 300] on button "close" at bounding box center [1014, 295] width 19 height 19
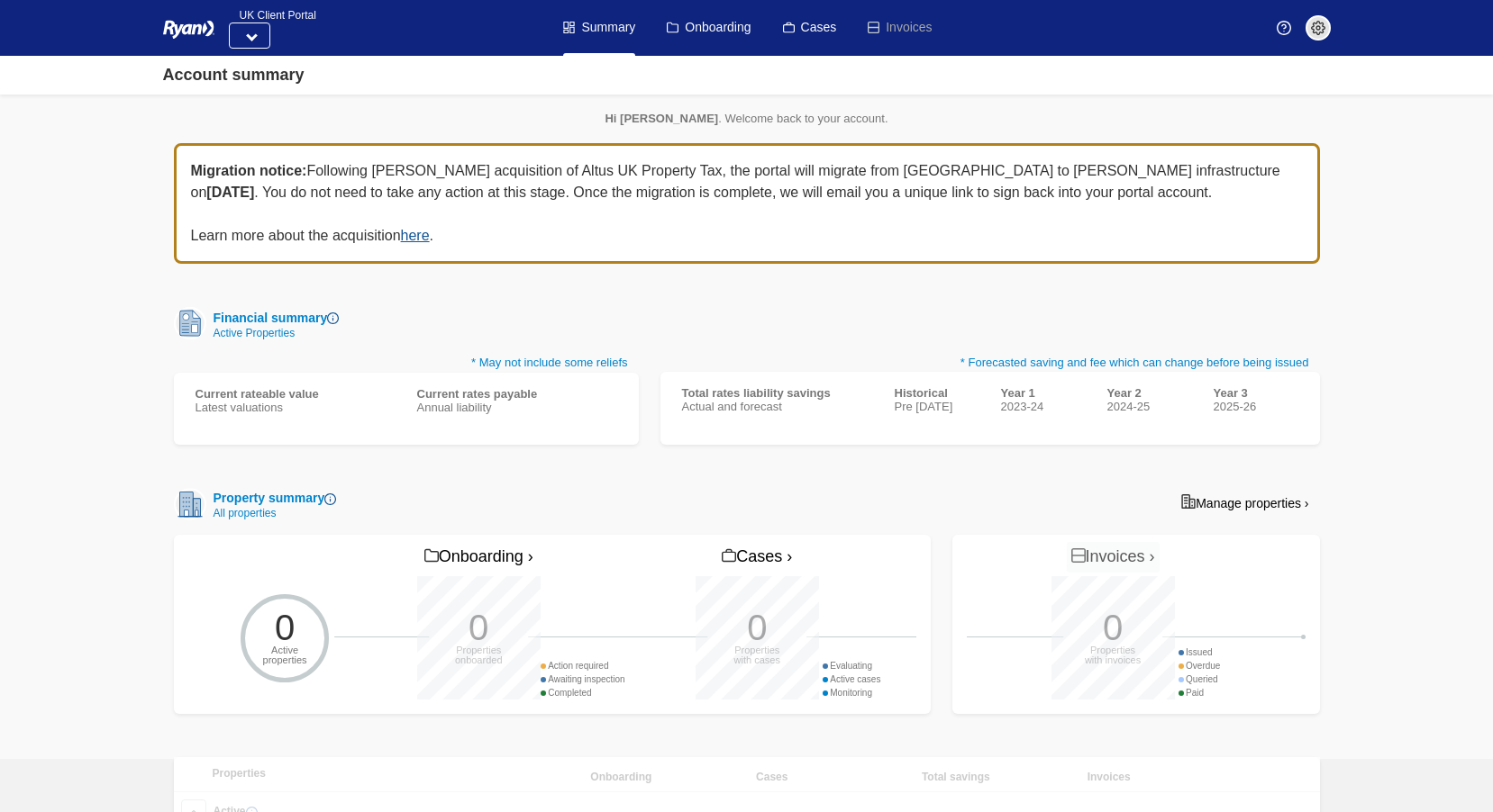
click at [1317, 32] on img at bounding box center [1317, 28] width 14 height 14
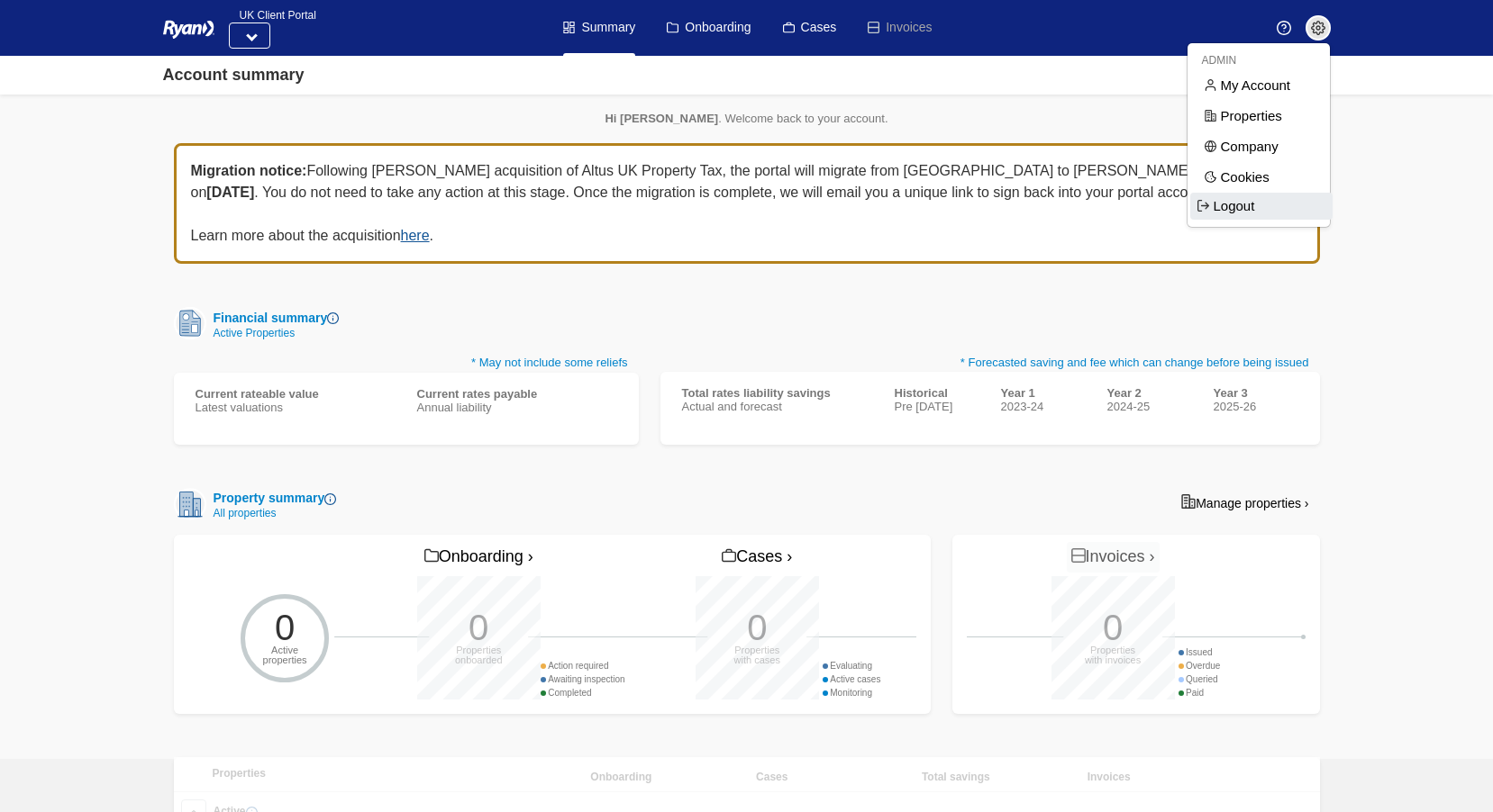
click at [1240, 214] on span "Logout" at bounding box center [1260, 205] width 143 height 27
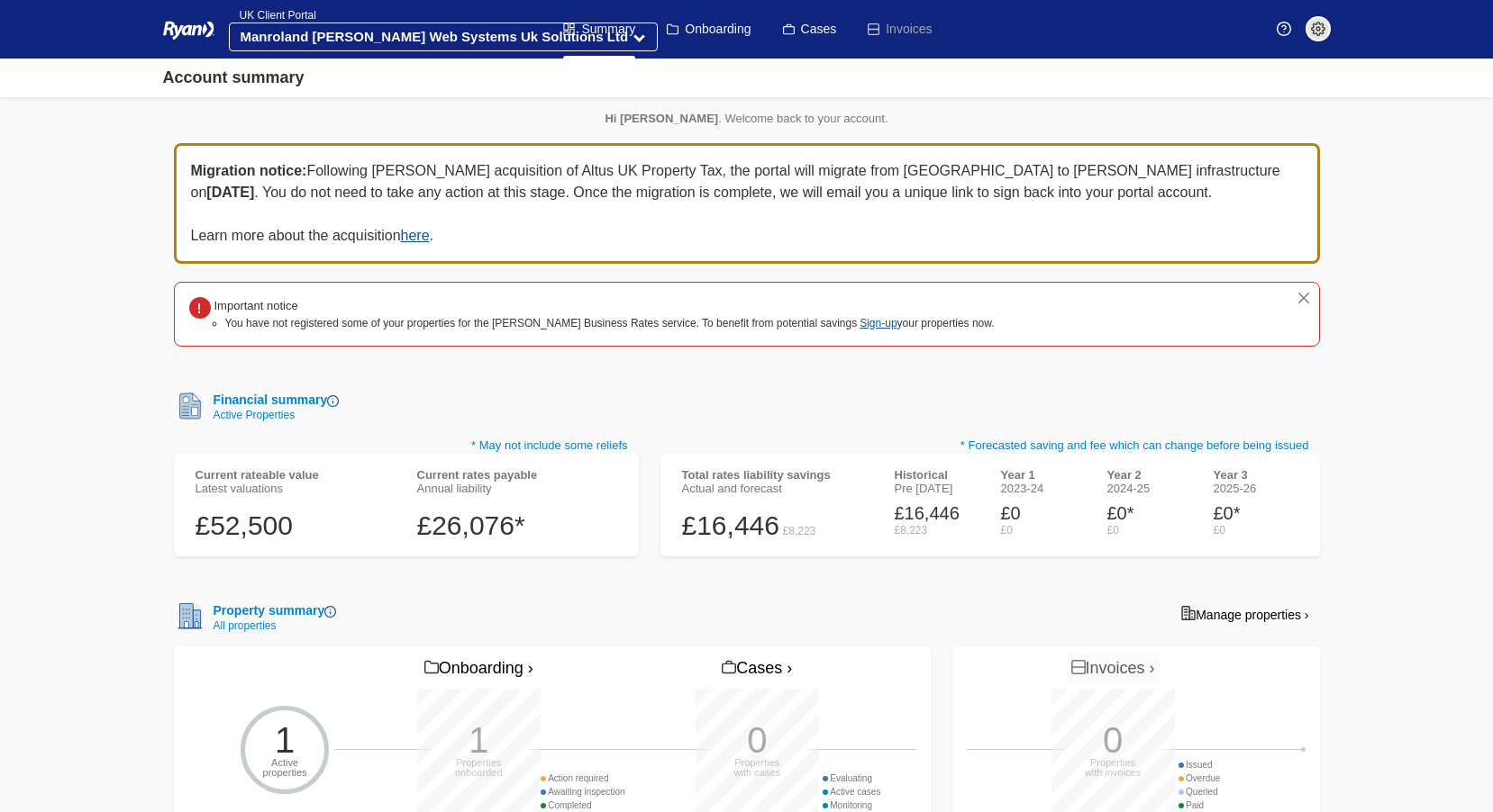
click at [1281, 26] on img at bounding box center [1283, 29] width 14 height 14
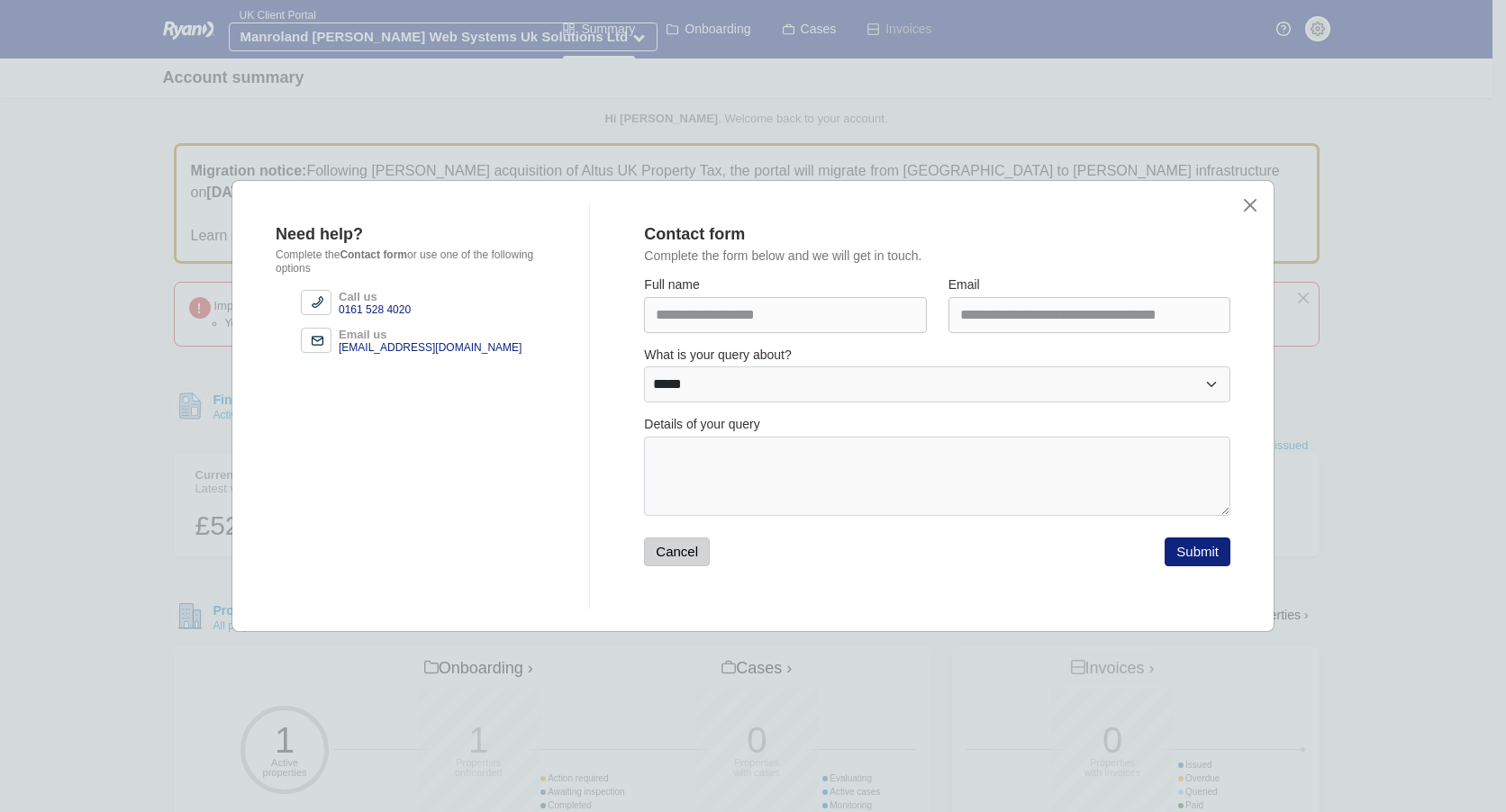
click at [679, 560] on button "Cancel" at bounding box center [677, 552] width 66 height 29
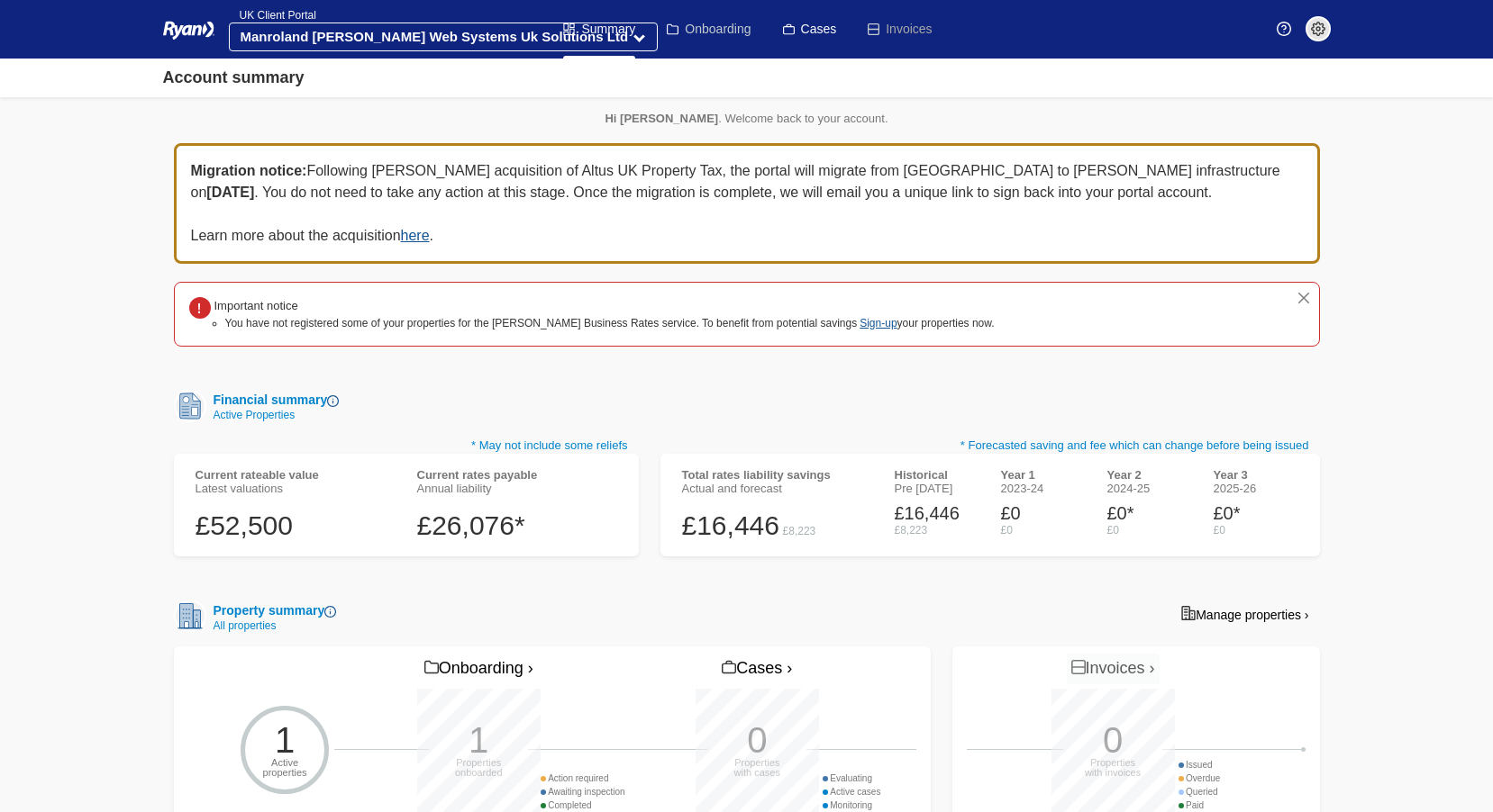
click at [708, 26] on link "Onboarding" at bounding box center [709, 29] width 84 height 59
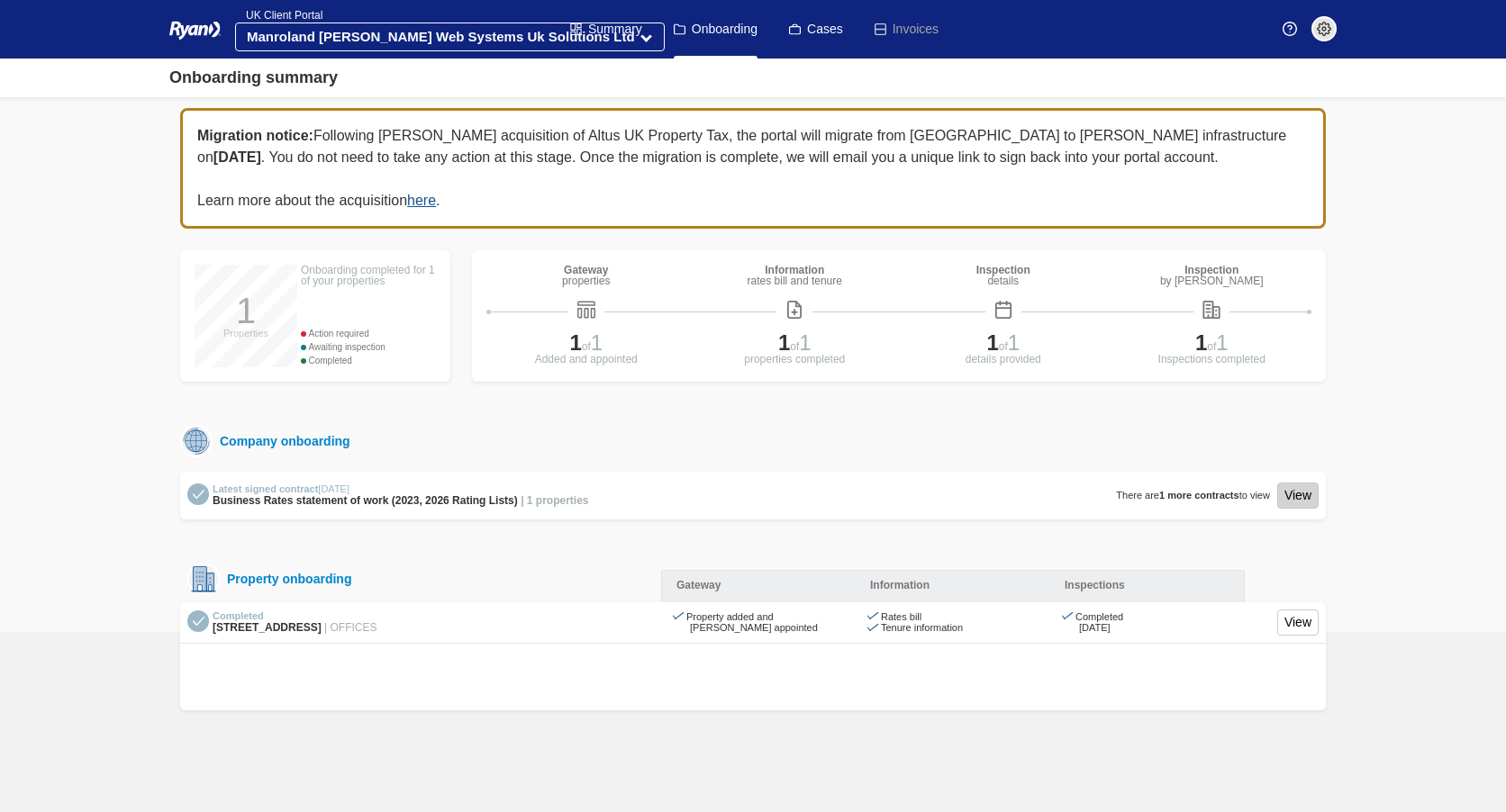
click at [1292, 501] on link "View" at bounding box center [1298, 496] width 42 height 26
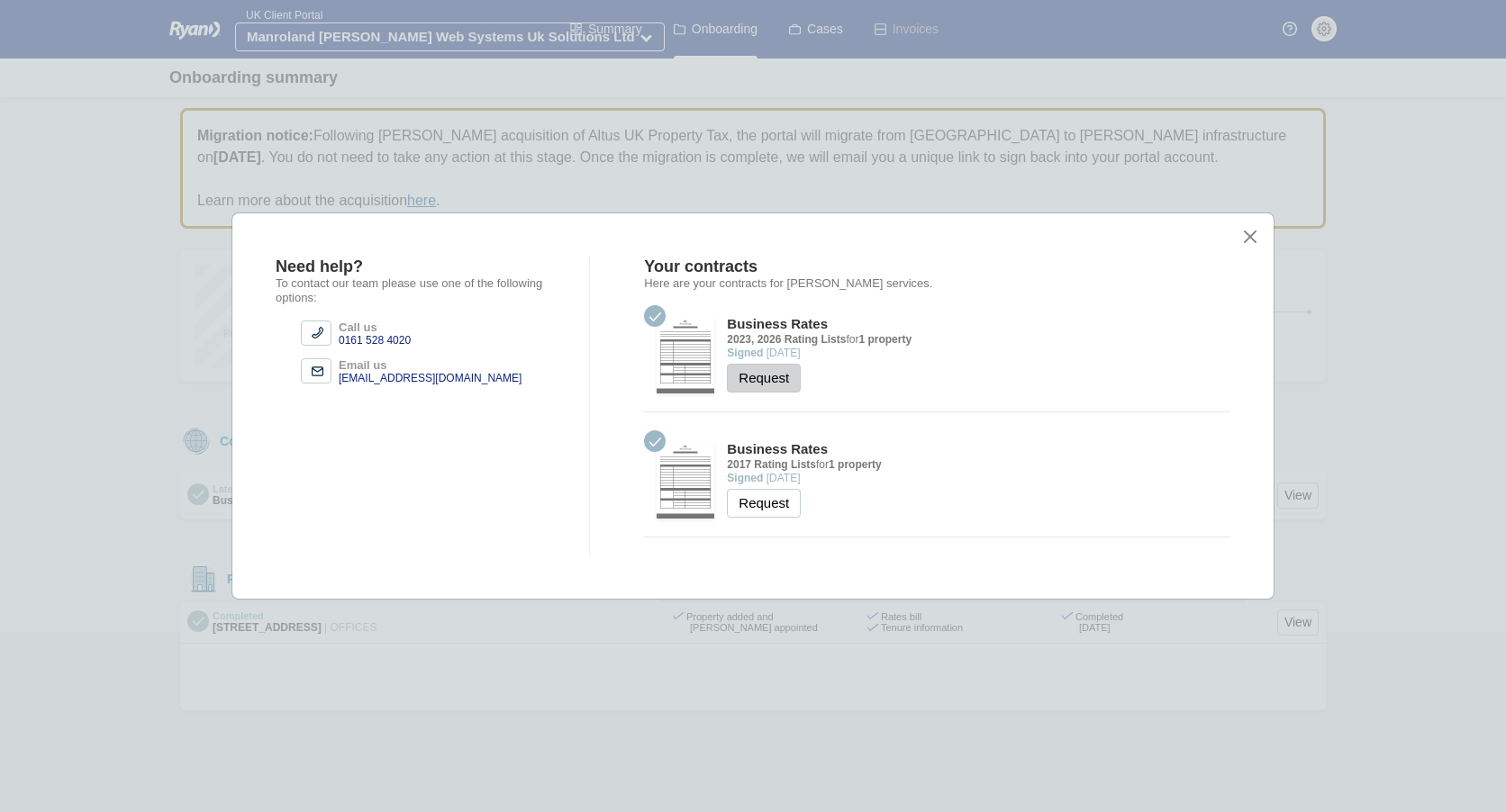
click at [762, 377] on button "Request" at bounding box center [763, 378] width 74 height 29
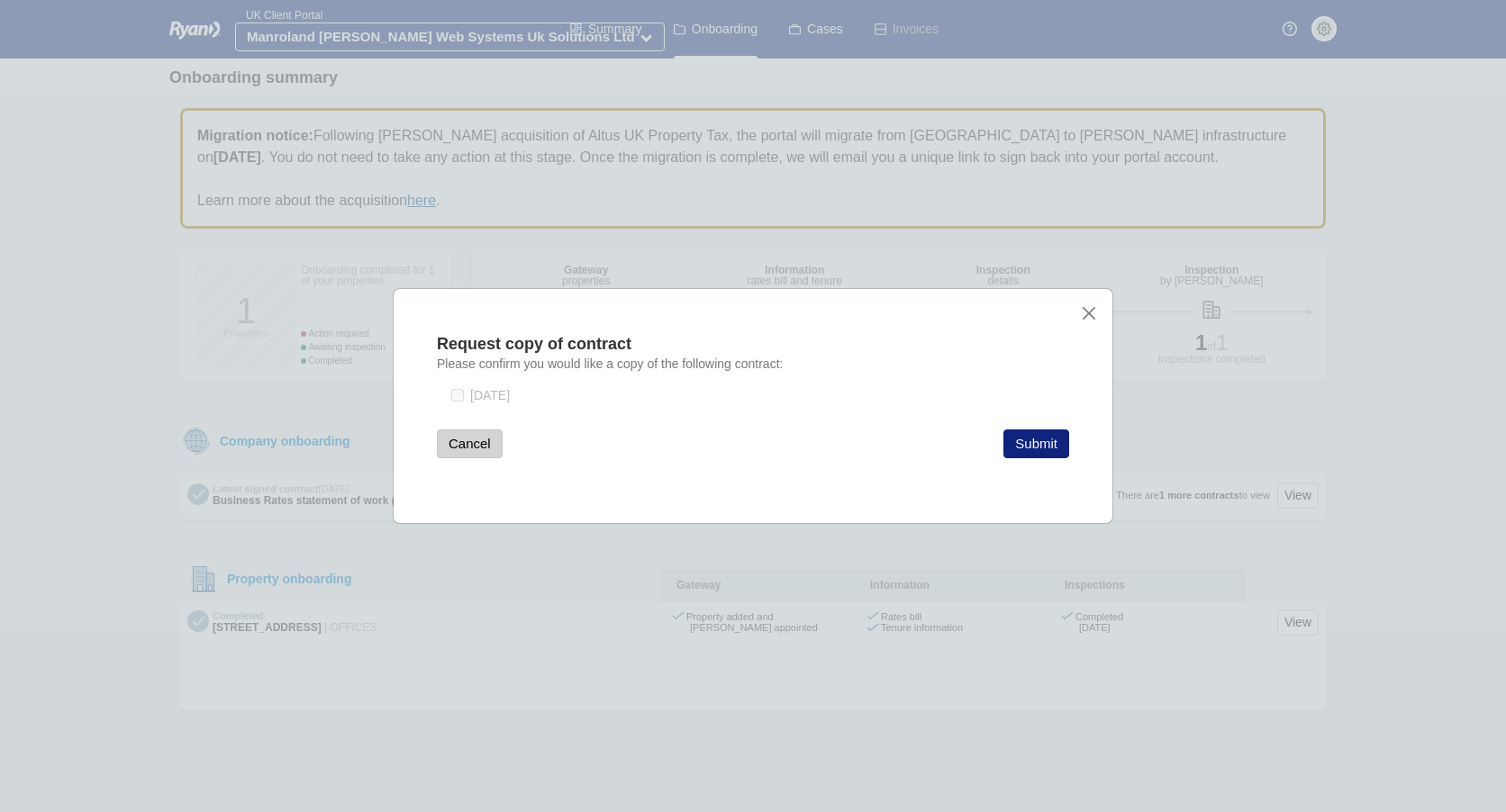
click at [485, 448] on button "Cancel" at bounding box center [470, 444] width 66 height 29
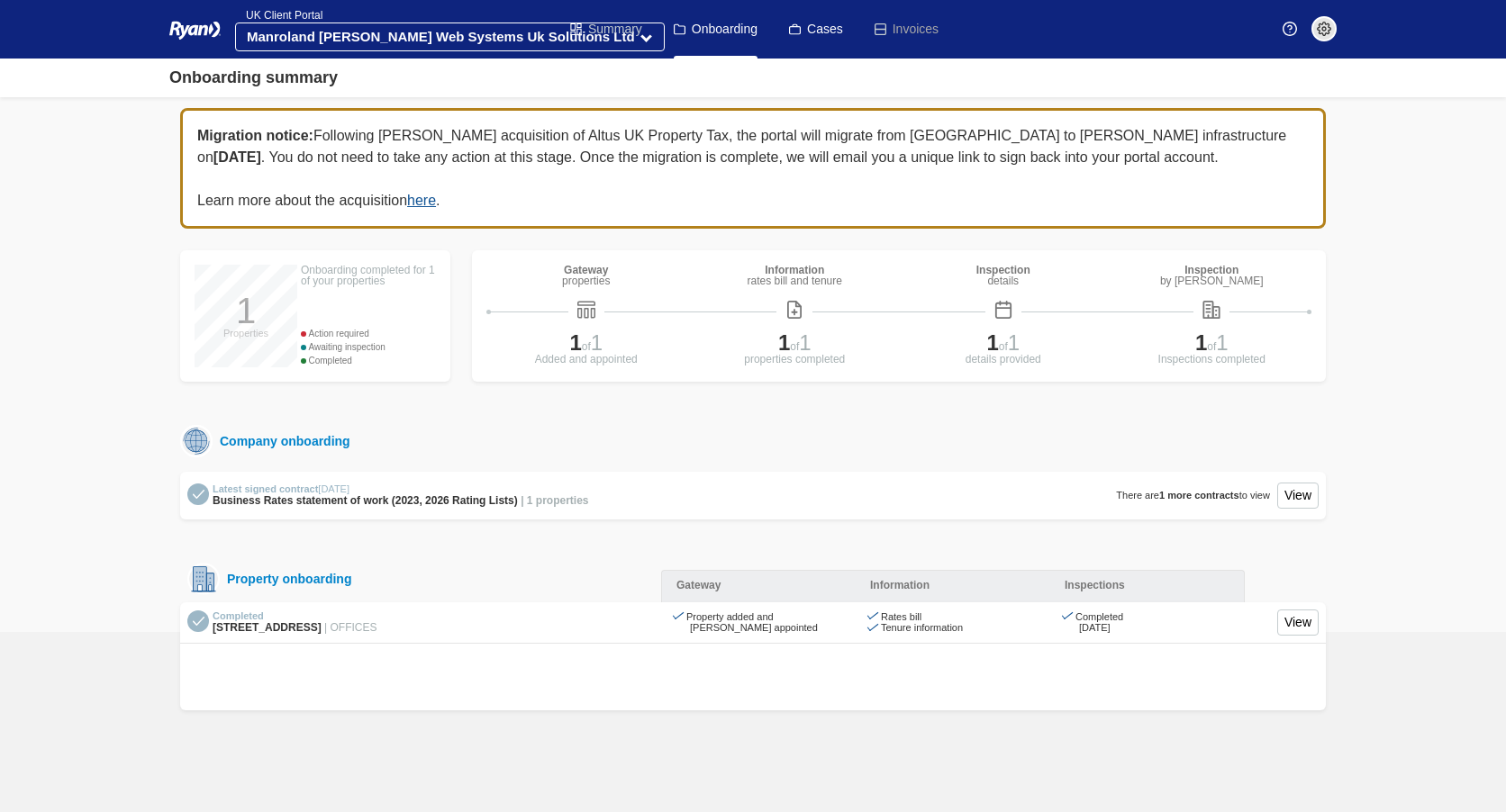
click at [609, 28] on link "Summary" at bounding box center [606, 29] width 72 height 59
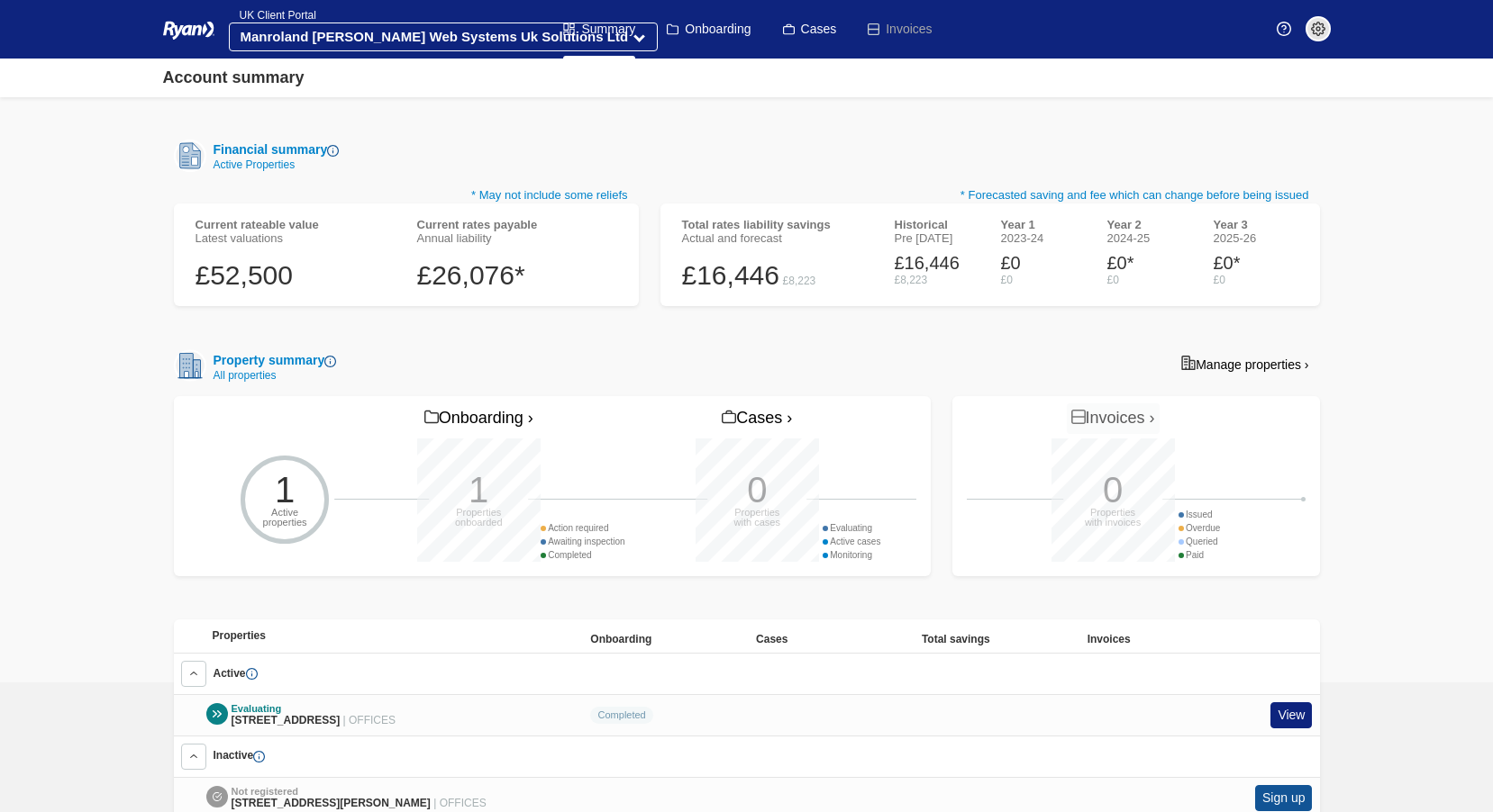
scroll to position [320, 0]
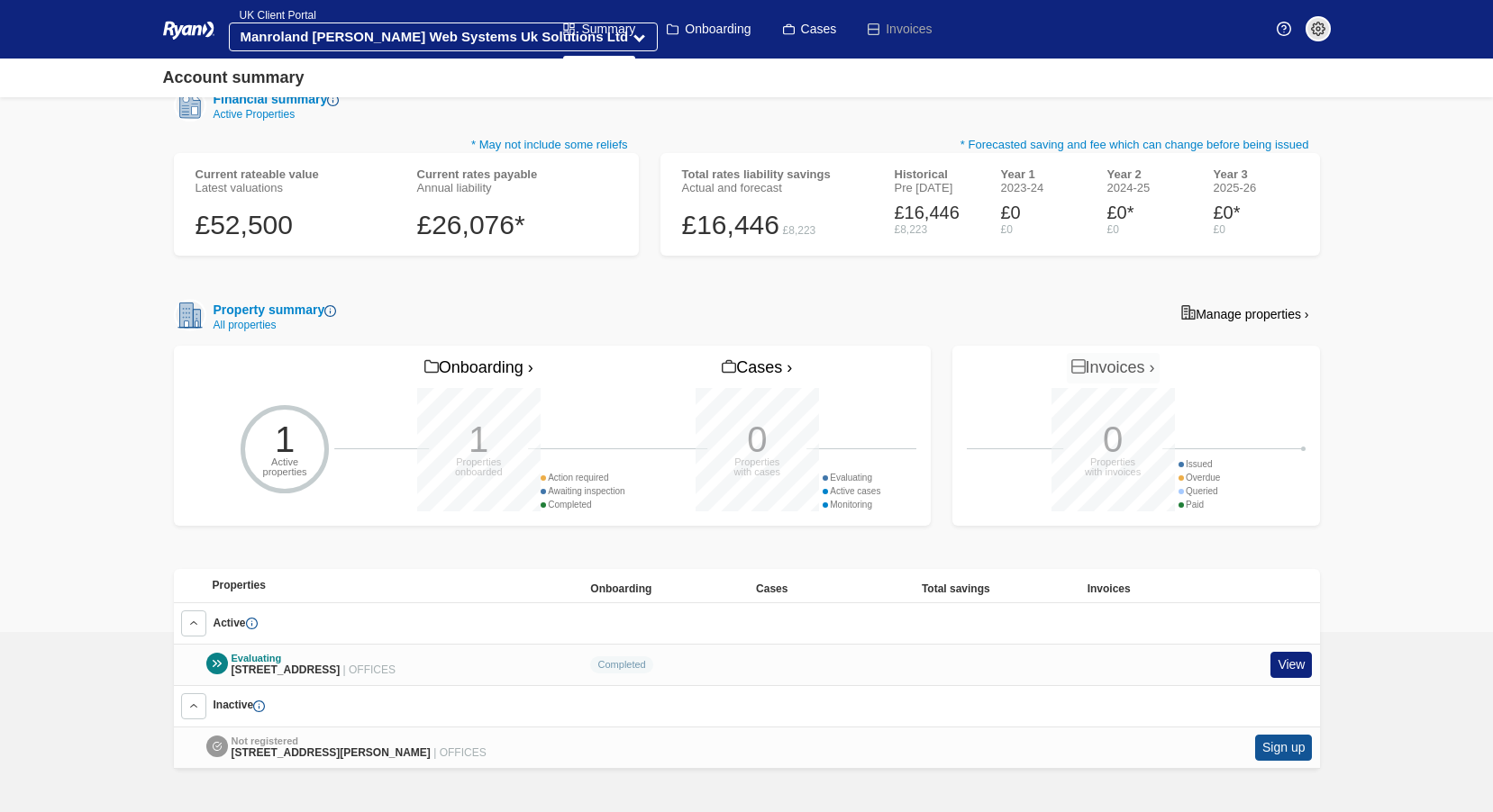
click at [1212, 19] on span "ADMIN My Account Properties Company Cookies Logout" at bounding box center [1223, 29] width 217 height 59
click at [260, 700] on img at bounding box center [259, 706] width 12 height 12
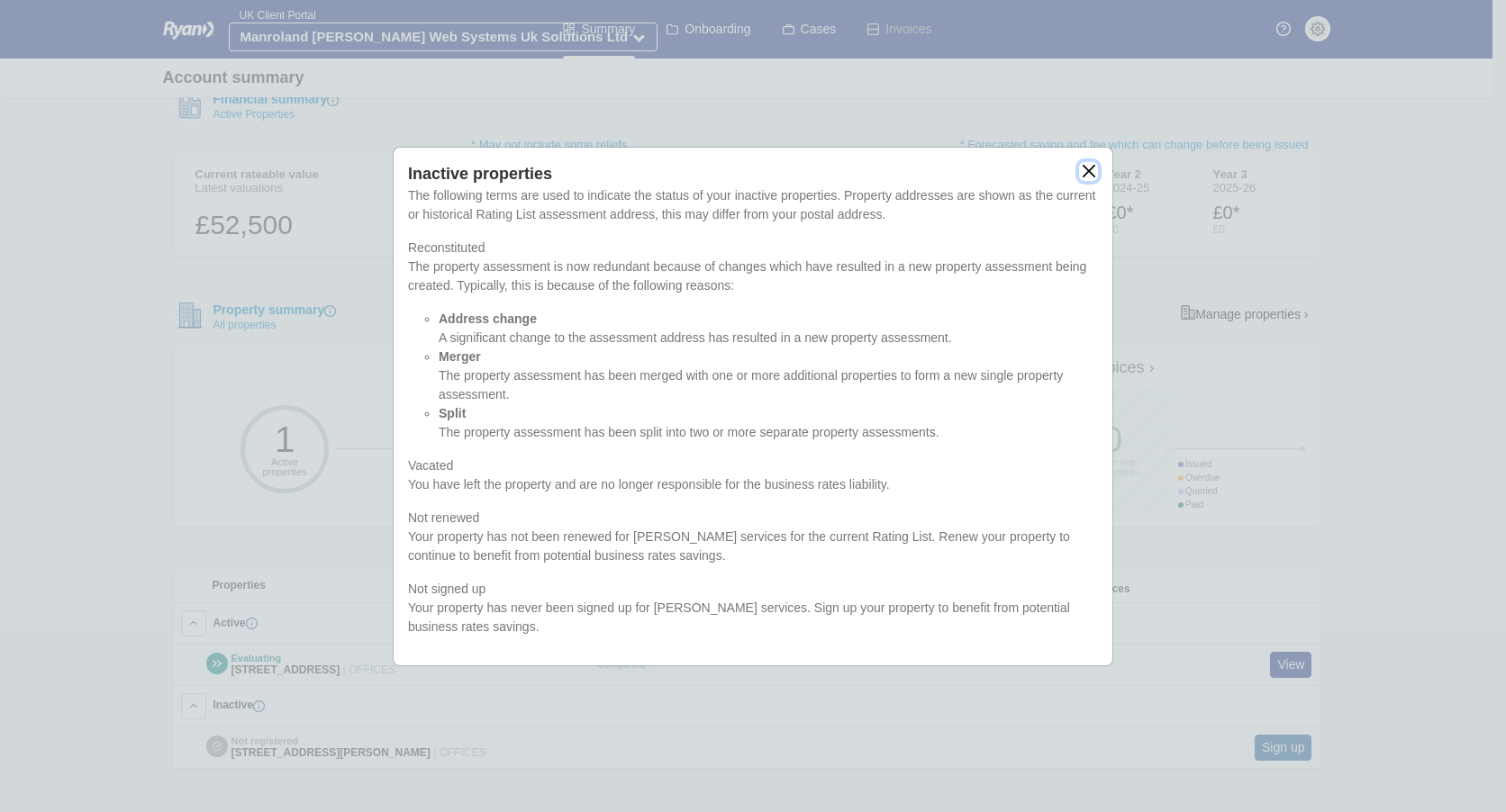
click at [1086, 172] on button "close" at bounding box center [1088, 171] width 19 height 19
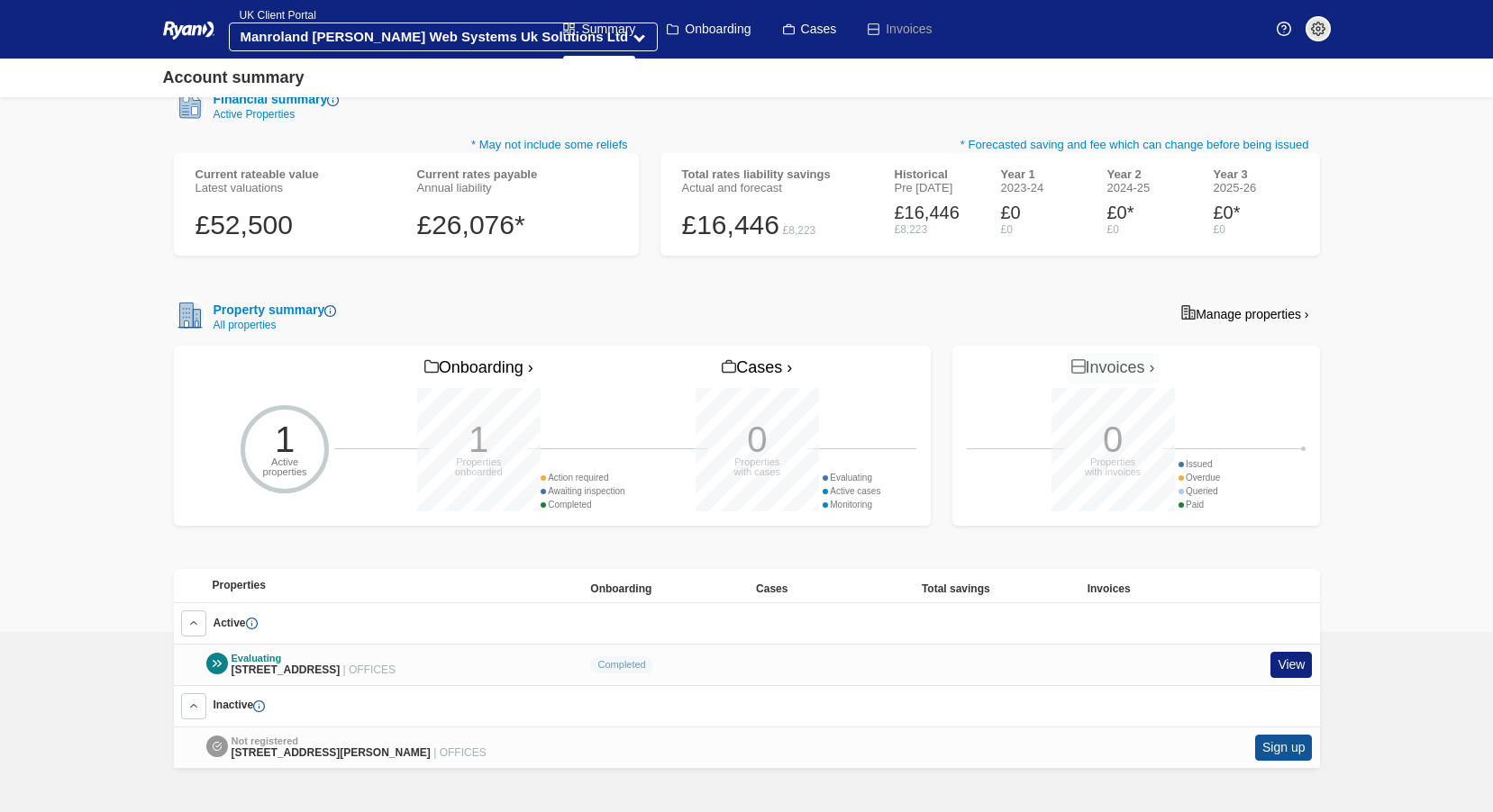
click at [336, 305] on img at bounding box center [330, 311] width 12 height 12
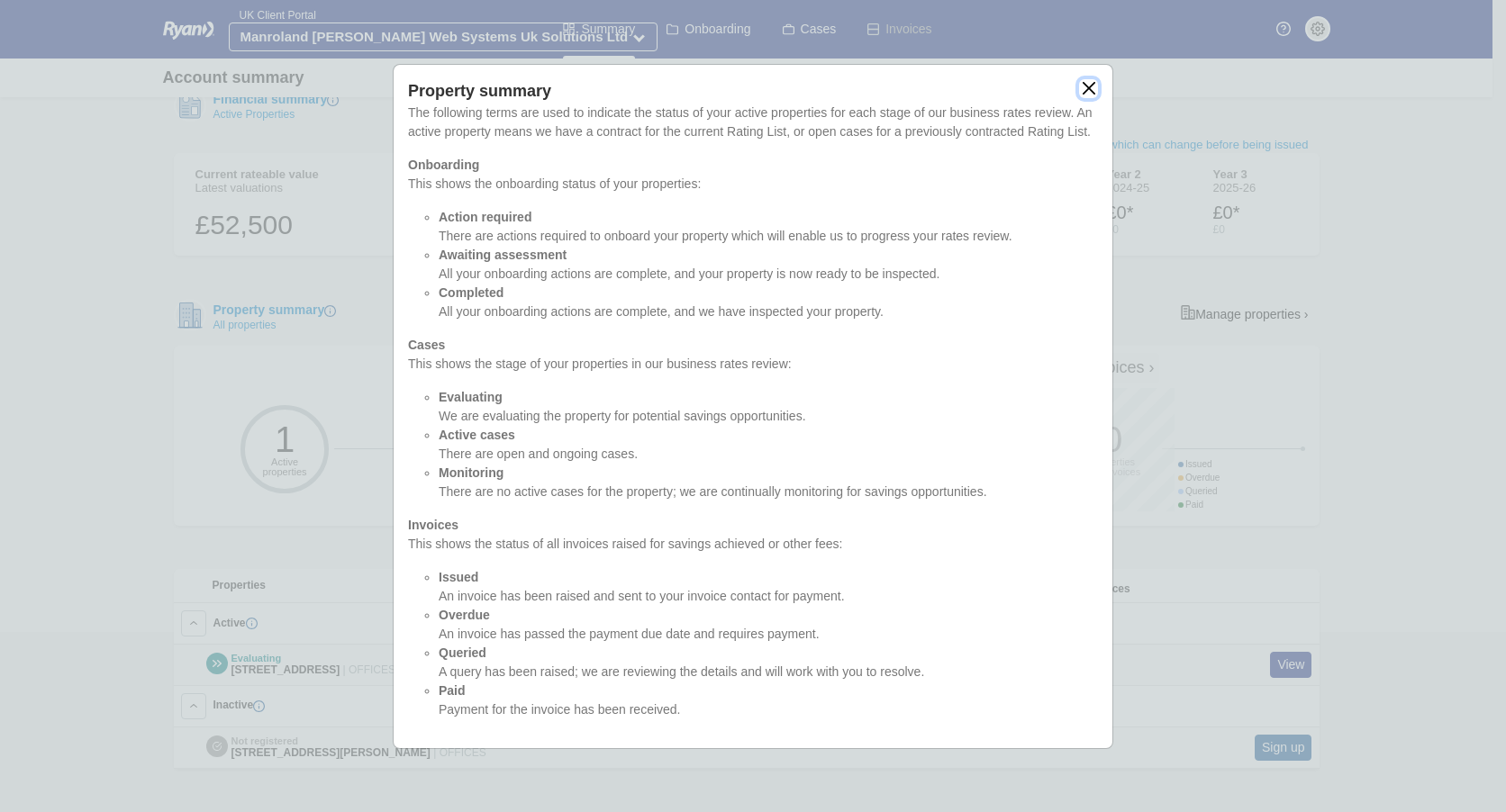
click at [1087, 88] on button "close" at bounding box center [1088, 88] width 19 height 19
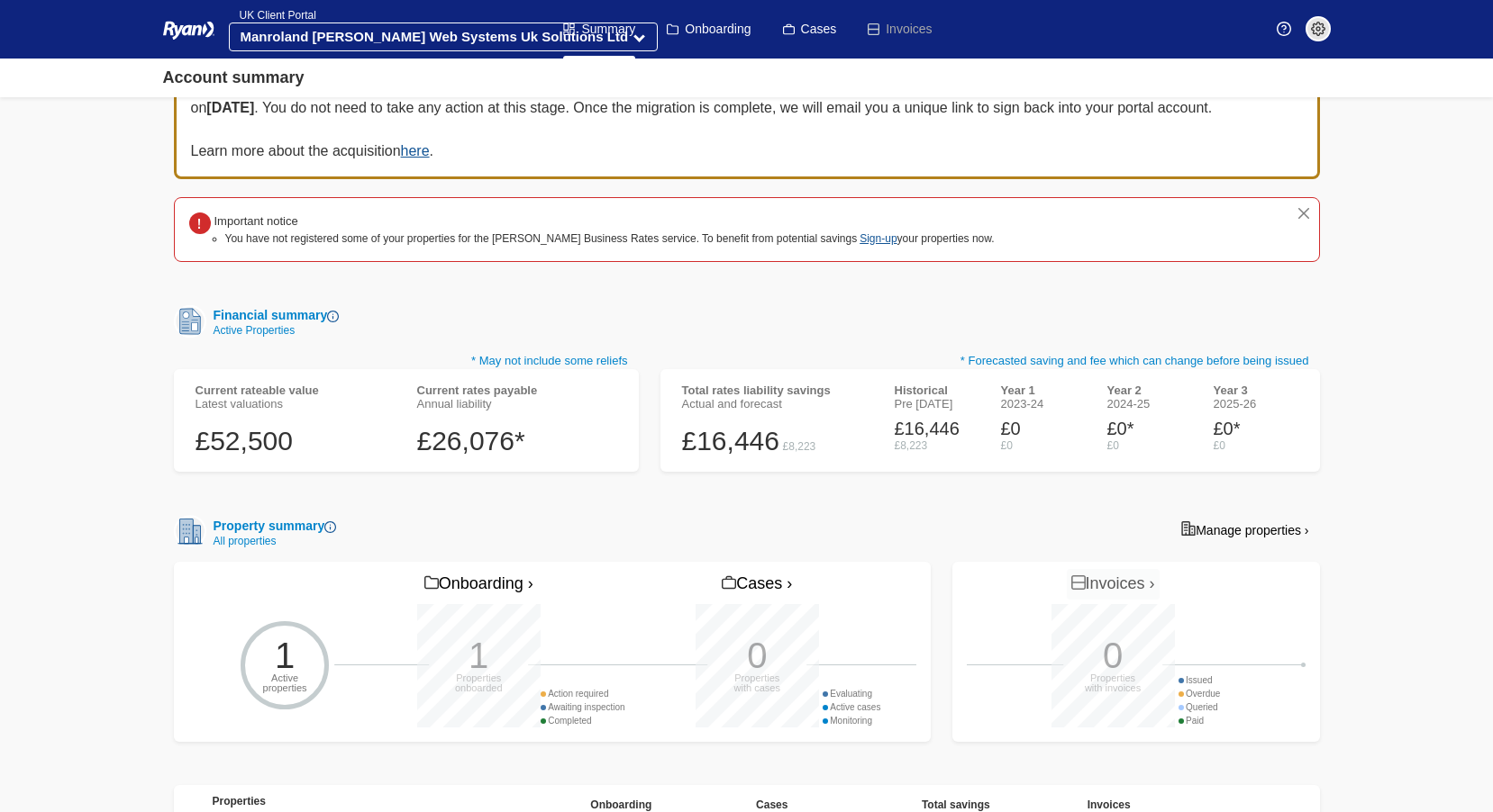
scroll to position [0, 0]
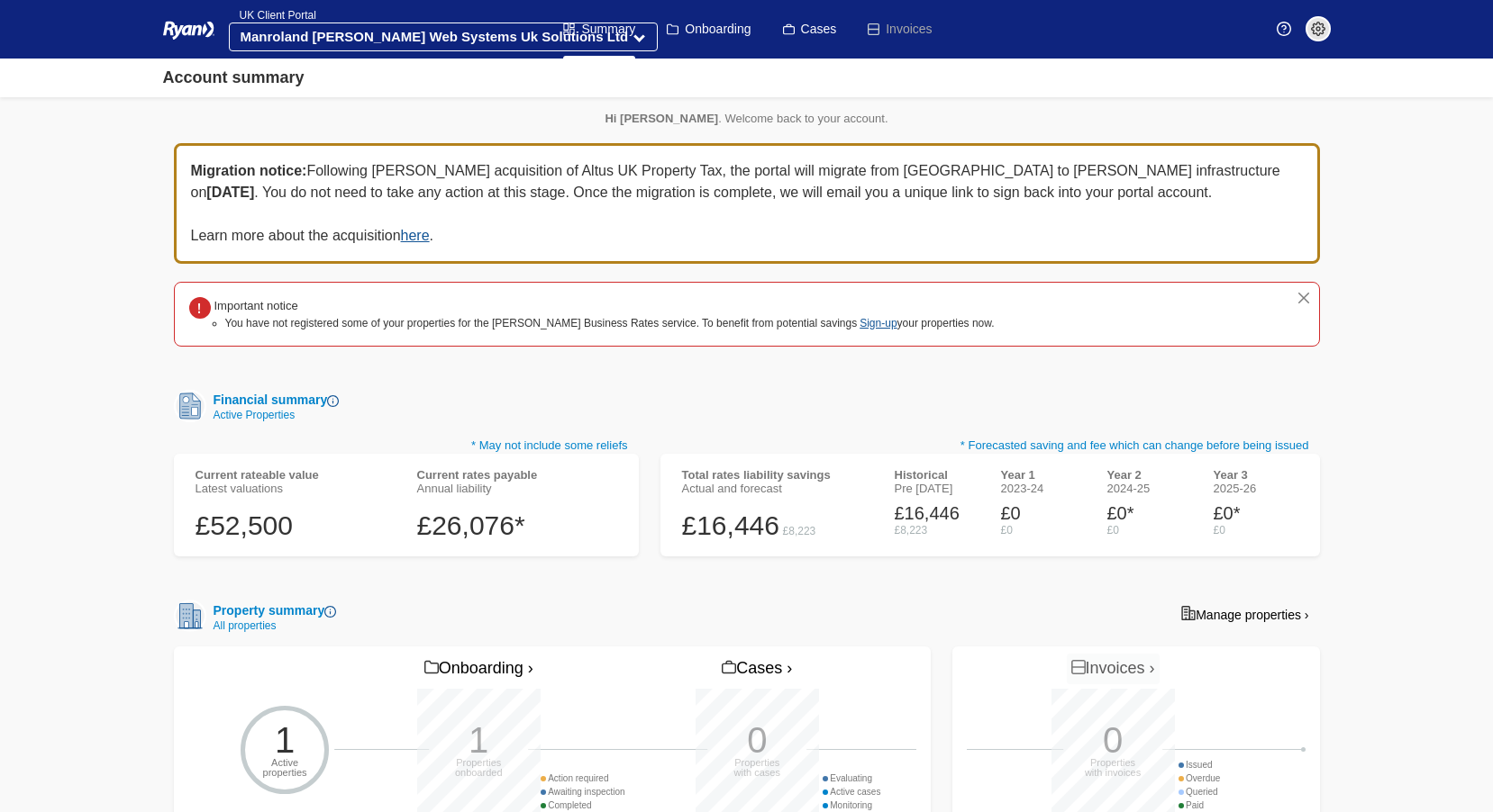
click at [331, 613] on img at bounding box center [330, 611] width 12 height 12
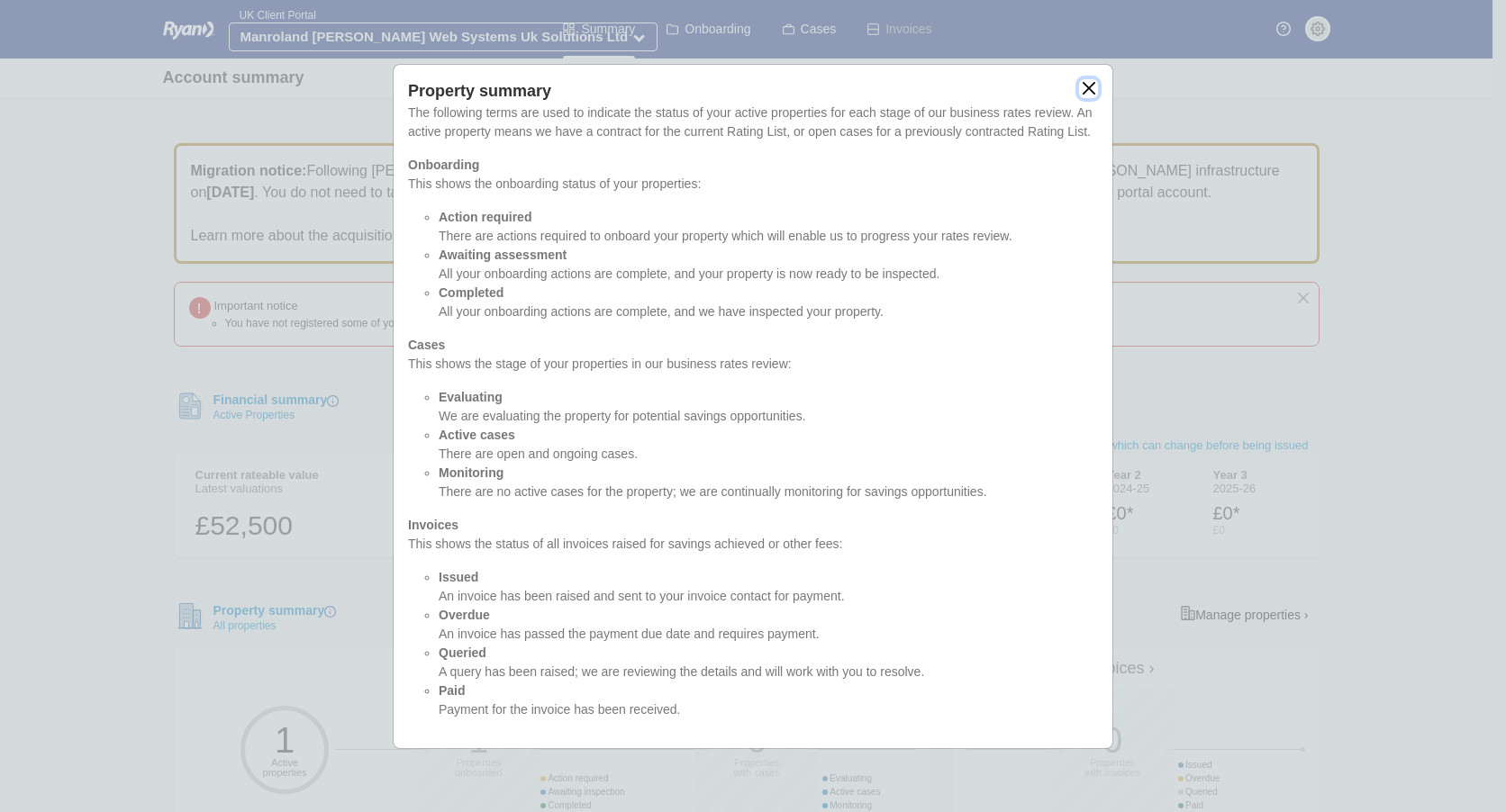
click at [1088, 89] on button "close" at bounding box center [1088, 88] width 19 height 19
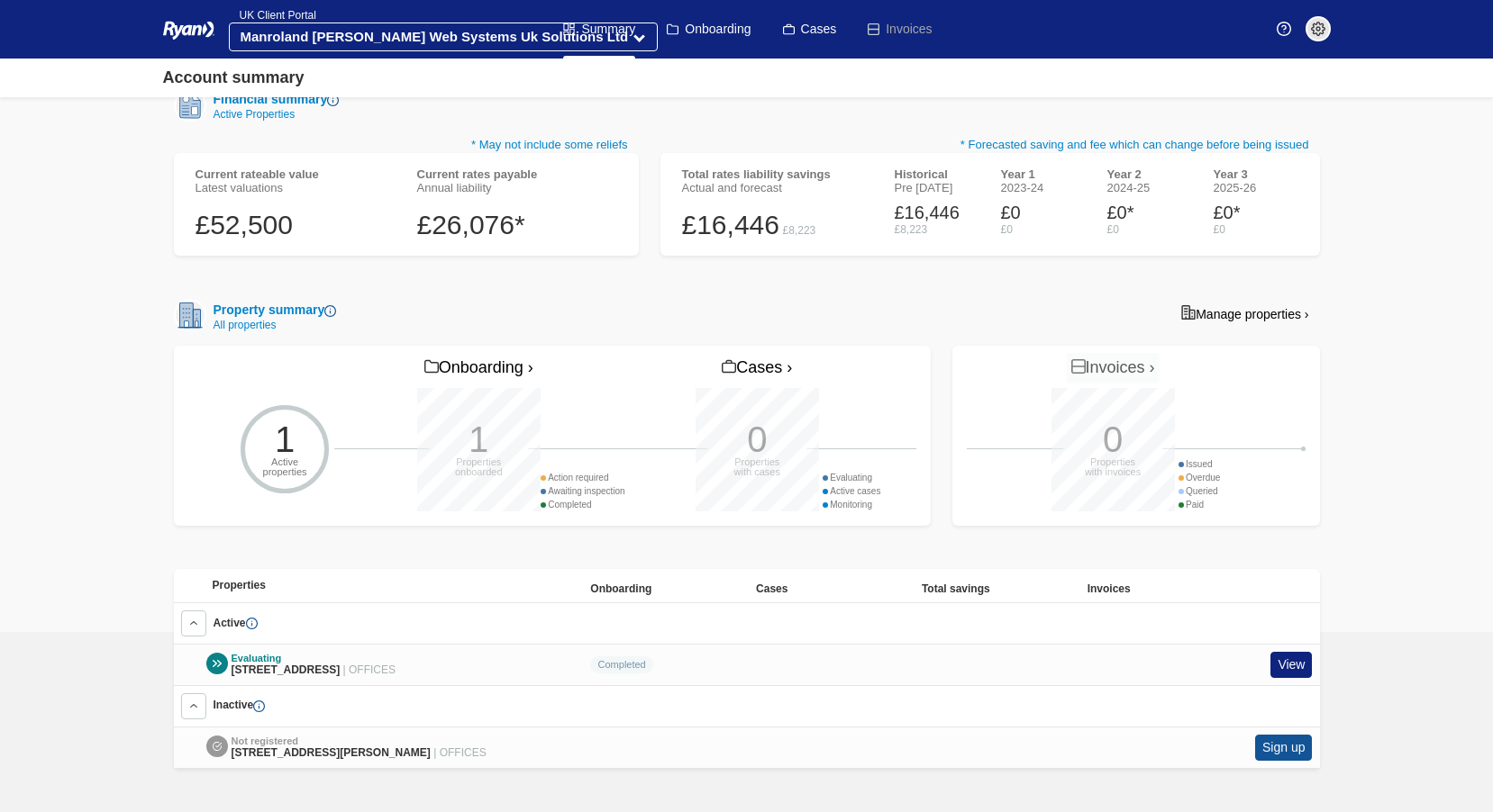
scroll to position [320, 0]
click at [671, 299] on div "Property summary All properties Manage properties ›" at bounding box center [746, 315] width 1146 height 32
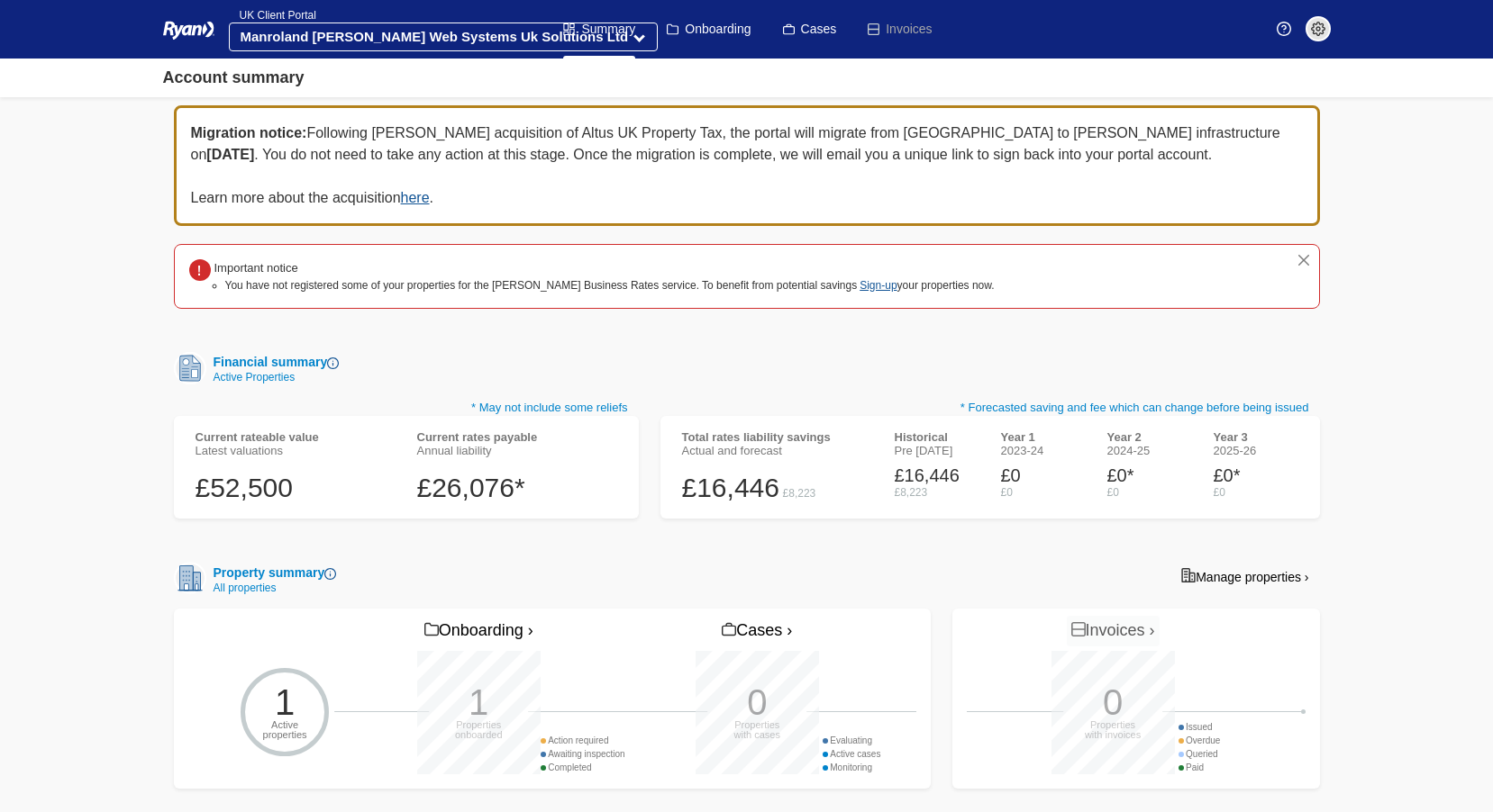
scroll to position [0, 0]
